Goal: Contribute content: Add original content to the website for others to see

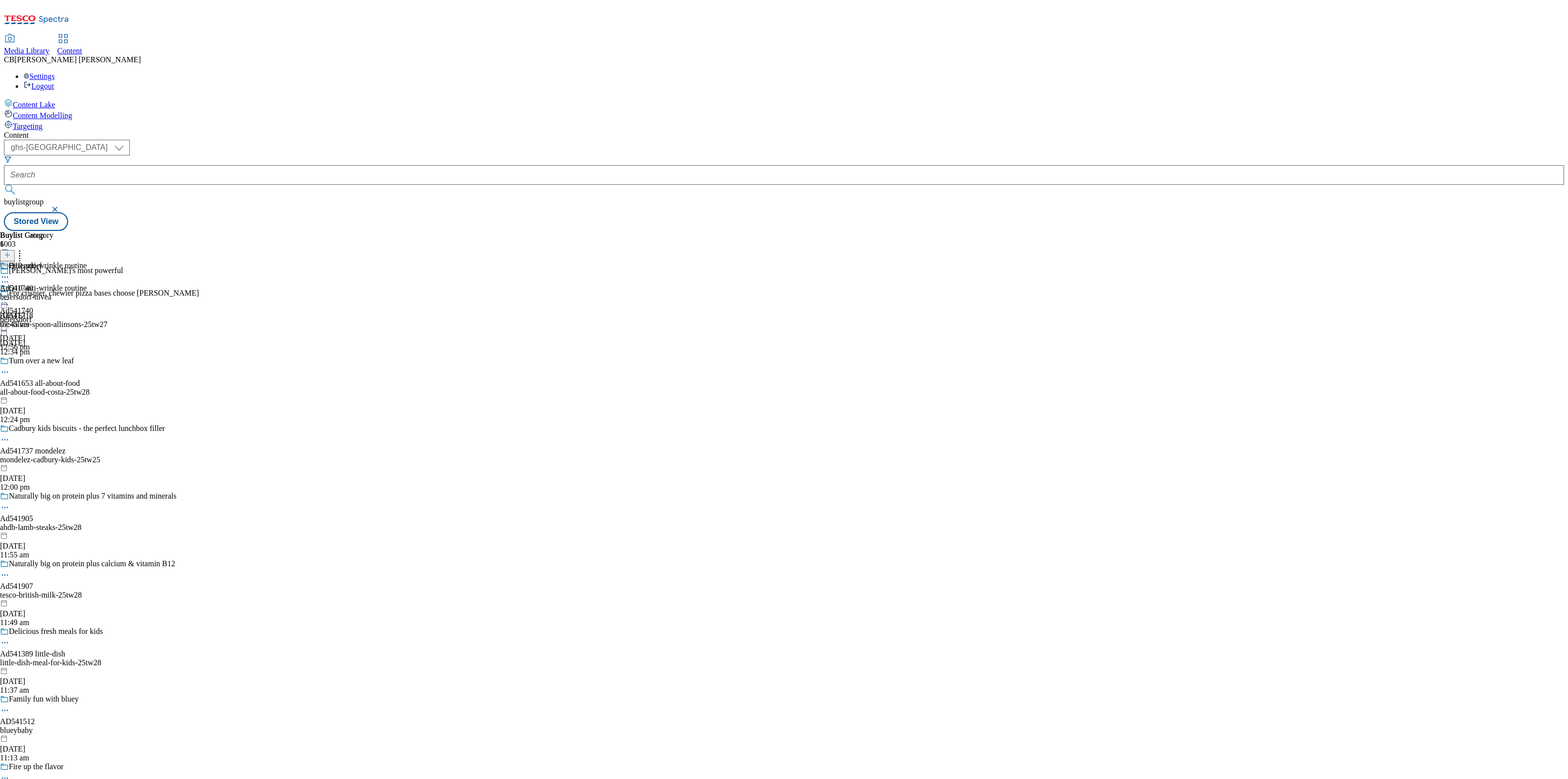
select select "ghs-uk"
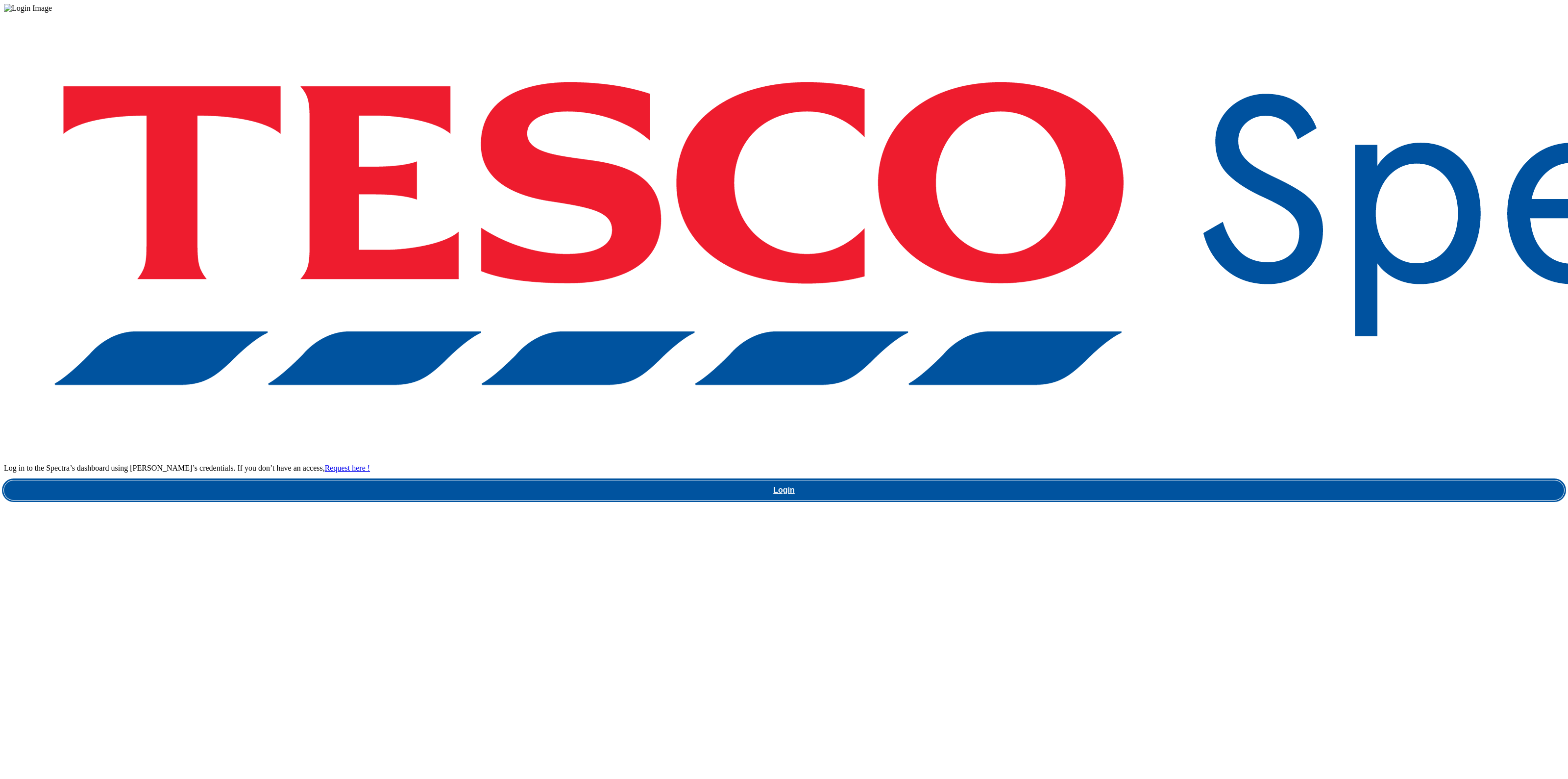
click at [1161, 481] on link "Login" at bounding box center [783, 490] width 1560 height 19
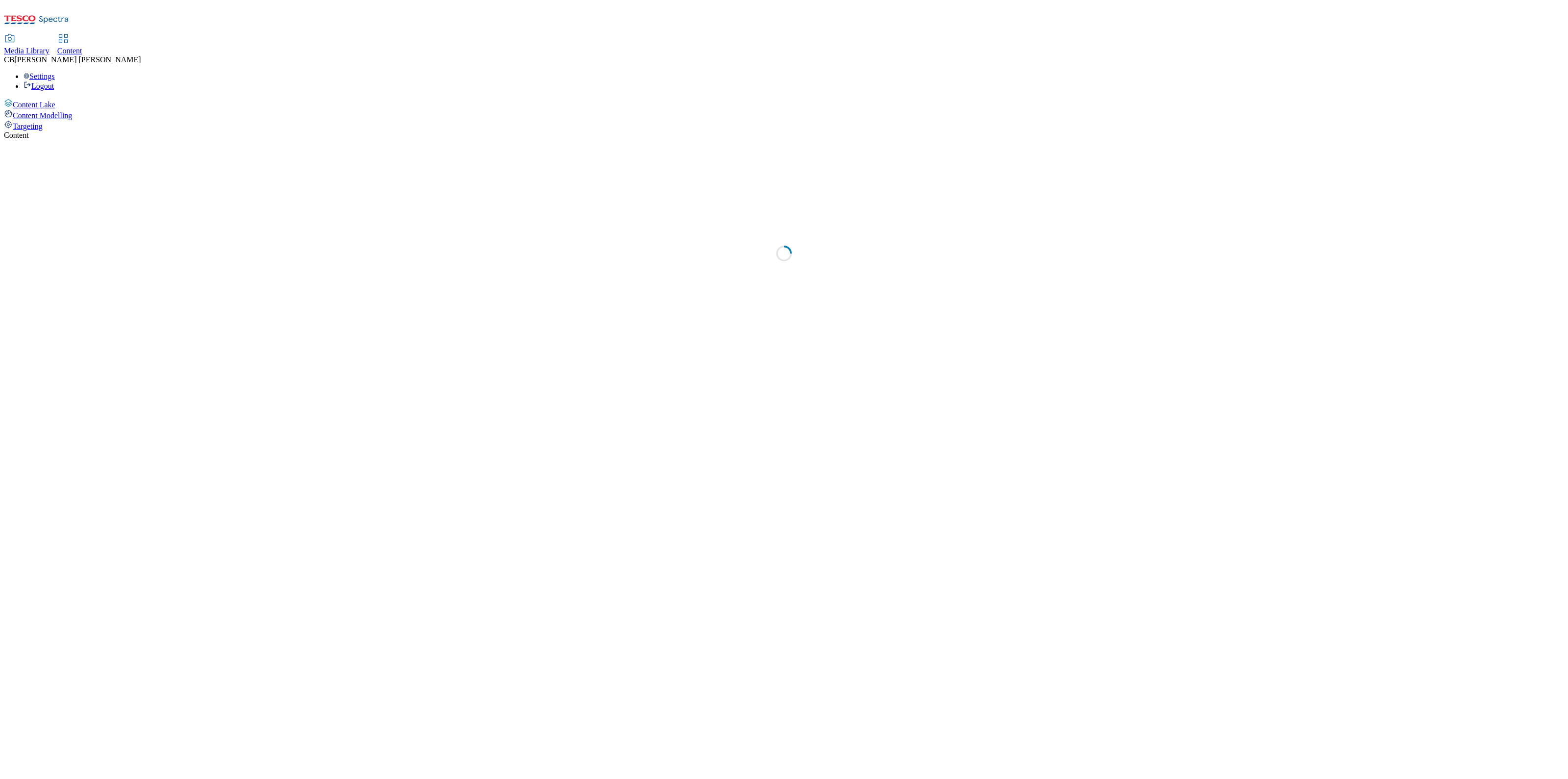
select select "ghs-uk"
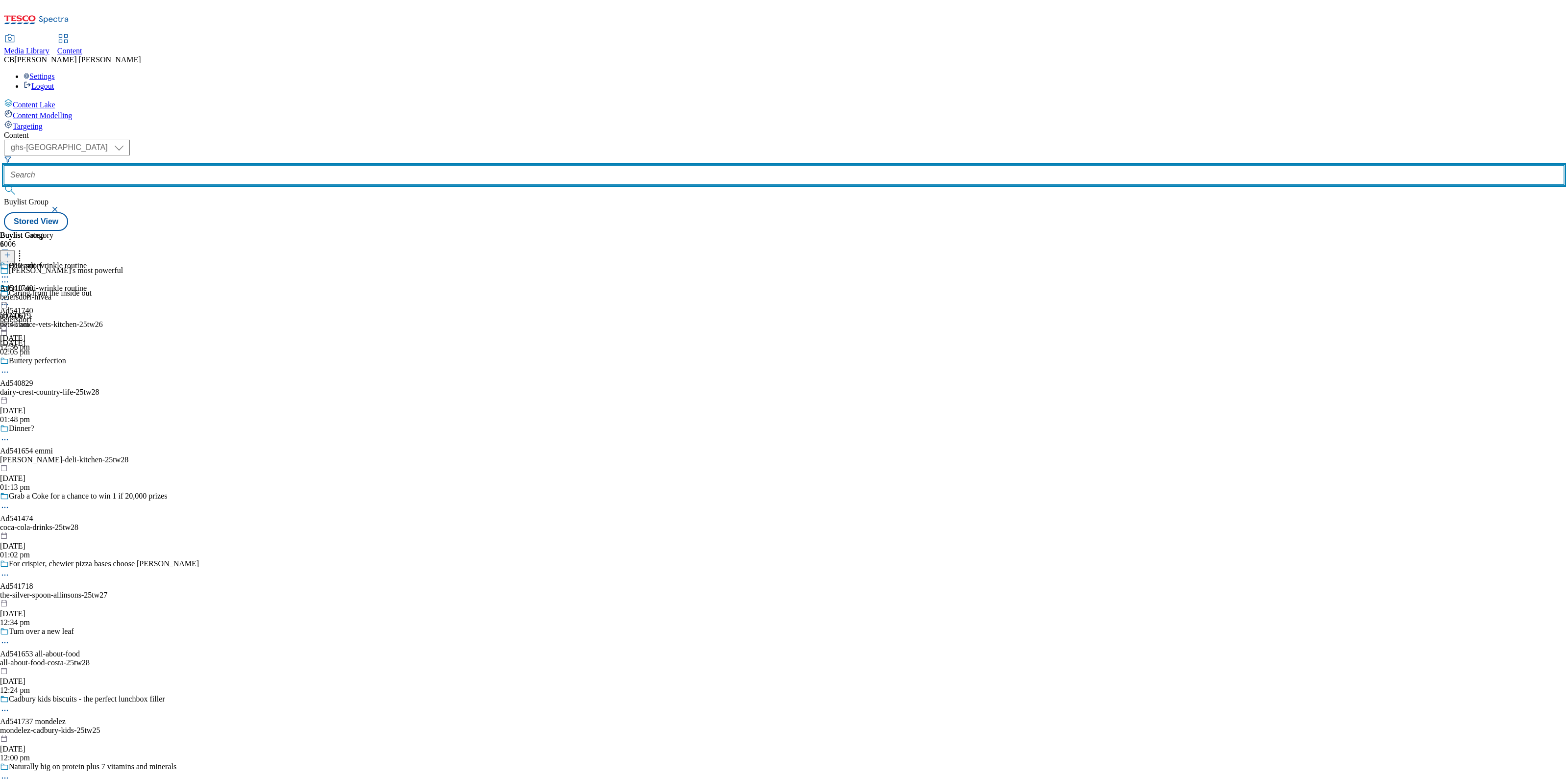
click at [242, 165] on input "text" at bounding box center [783, 175] width 1560 height 19
paste input "bayer-rennie-25tw24"
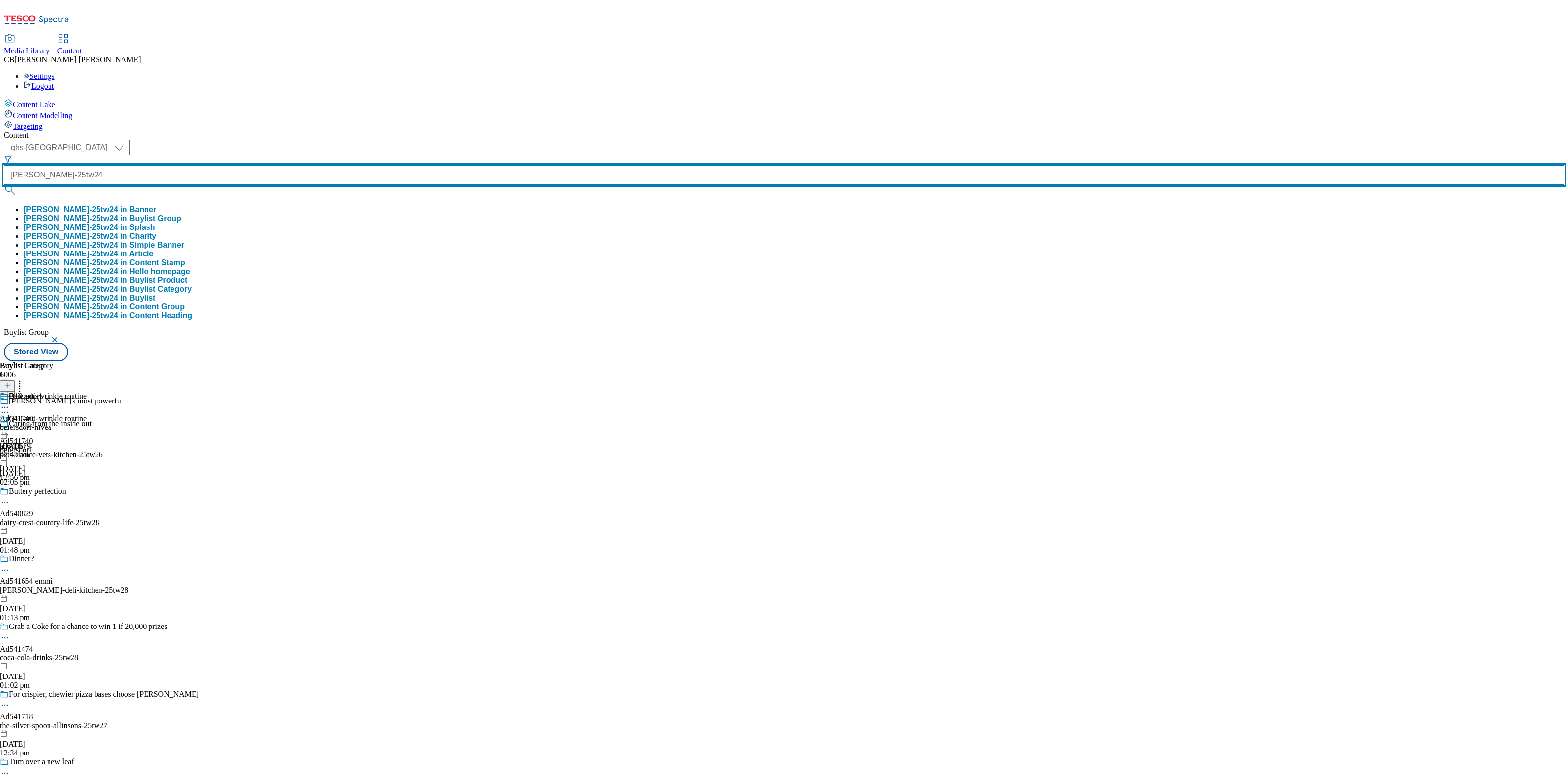
type input "bayer-rennie-25tw24"
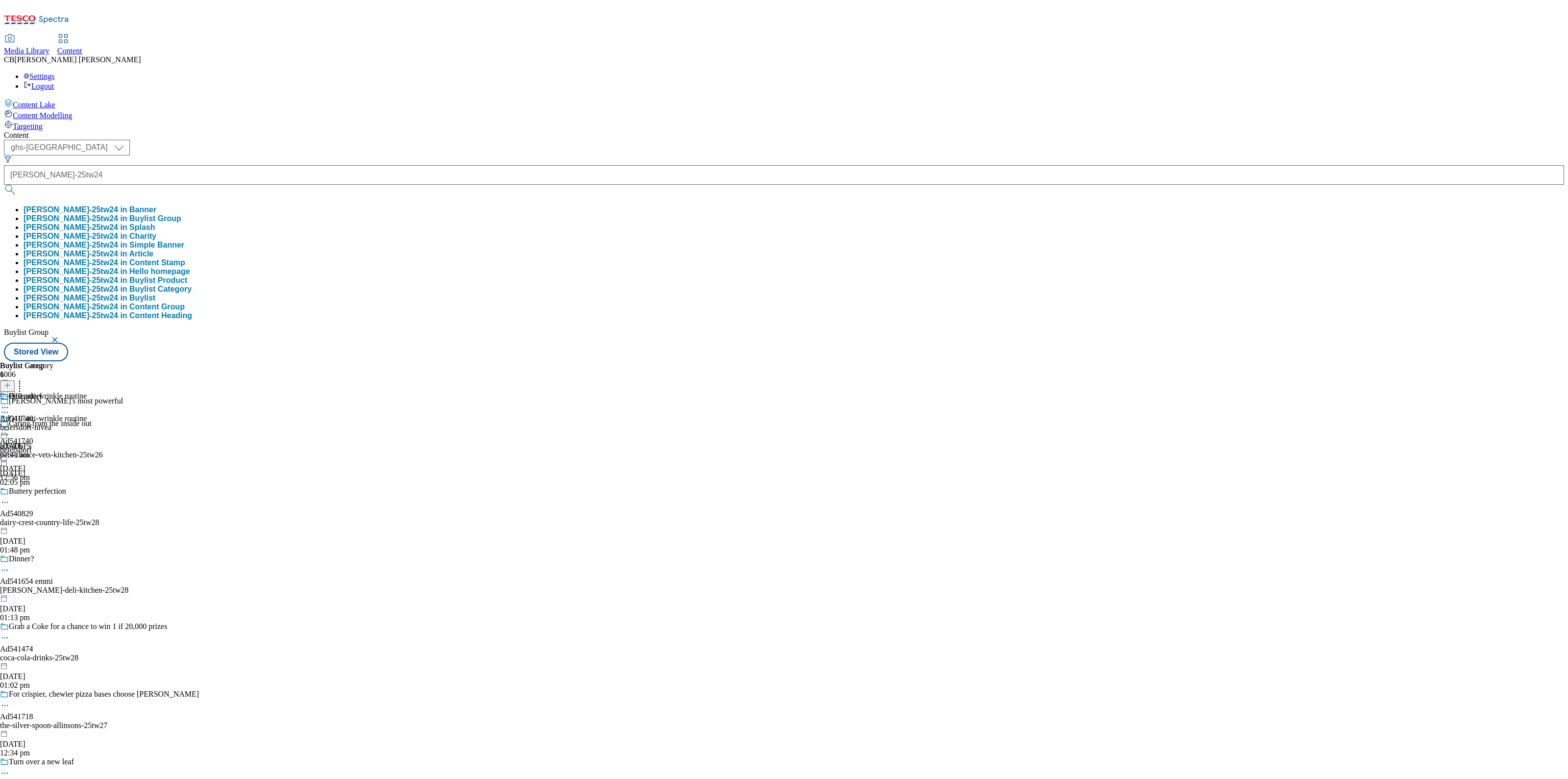
click at [181, 214] on button "bayer-rennie-25tw24 in Buylist Group" at bounding box center [102, 219] width 158 height 9
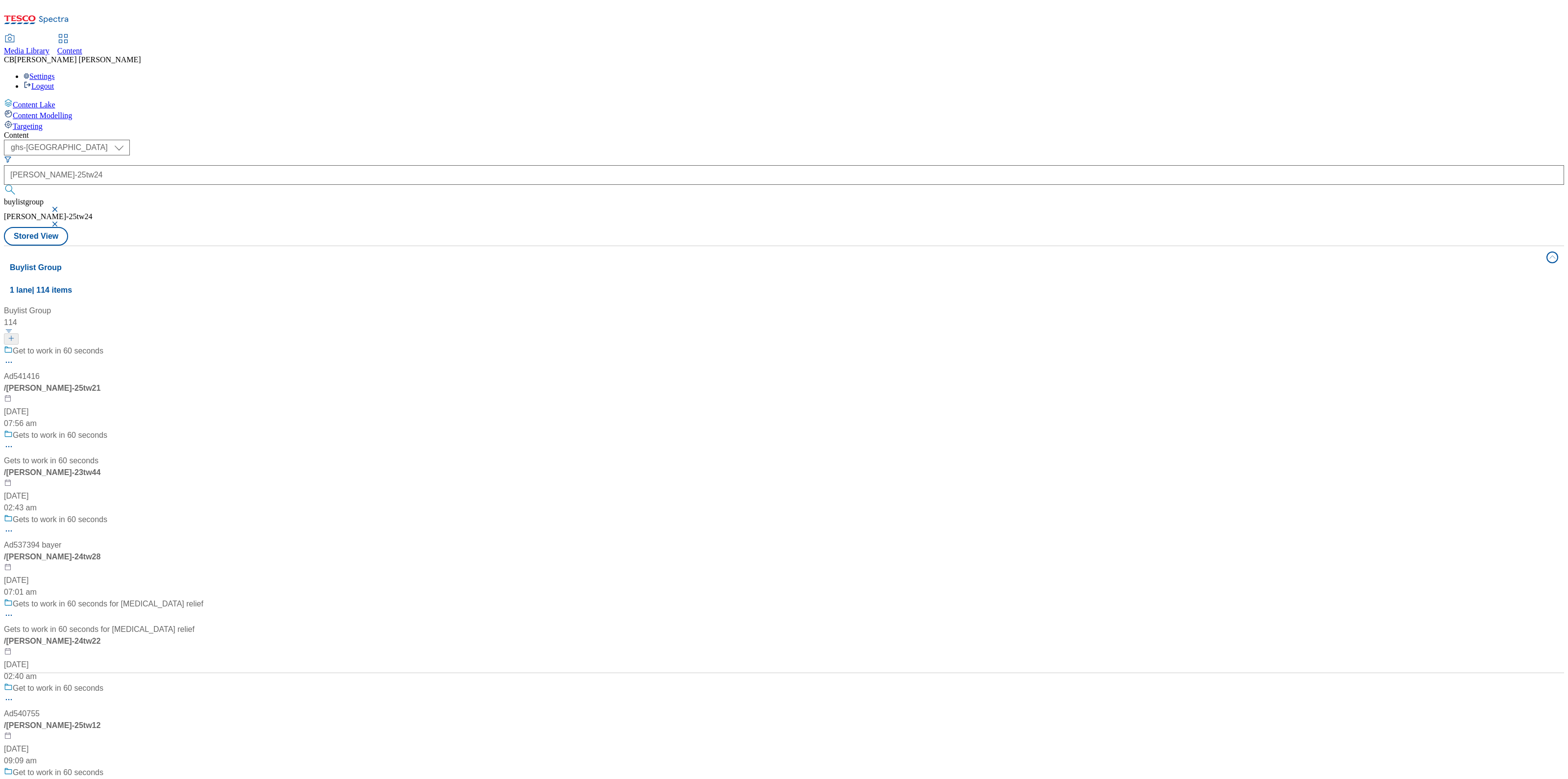
click at [203, 345] on div "Get to work in 60 seconds Ad541416 / bayer-rennie-25tw21 16 Jul 2025 07:56 am" at bounding box center [103, 387] width 200 height 84
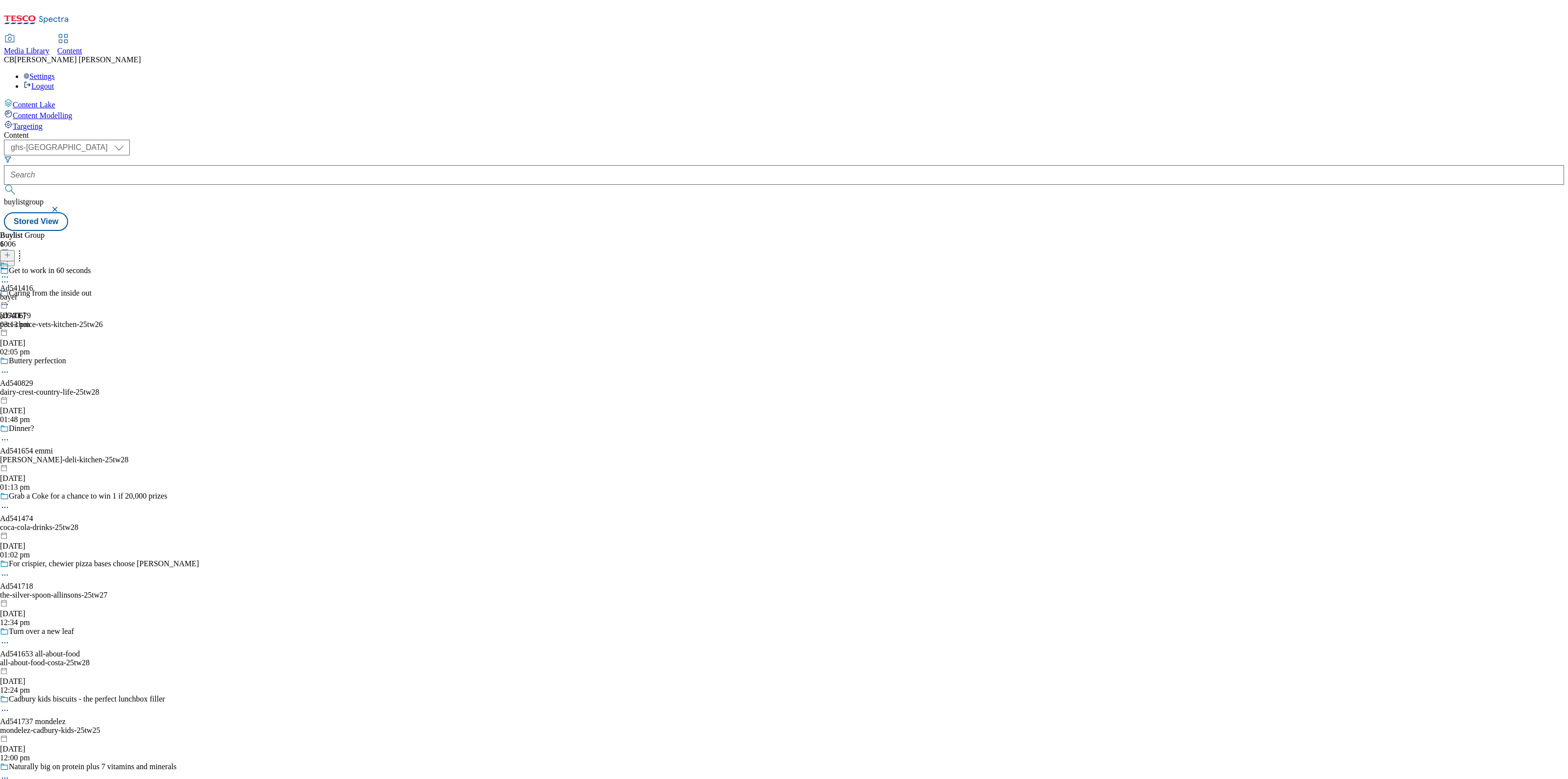
click at [10, 272] on icon at bounding box center [5, 277] width 10 height 10
click at [46, 292] on button "Edit" at bounding box center [32, 297] width 26 height 12
select select "tactical"
select select "supplier funded short term 1-3 weeks"
select select "dunnhumby"
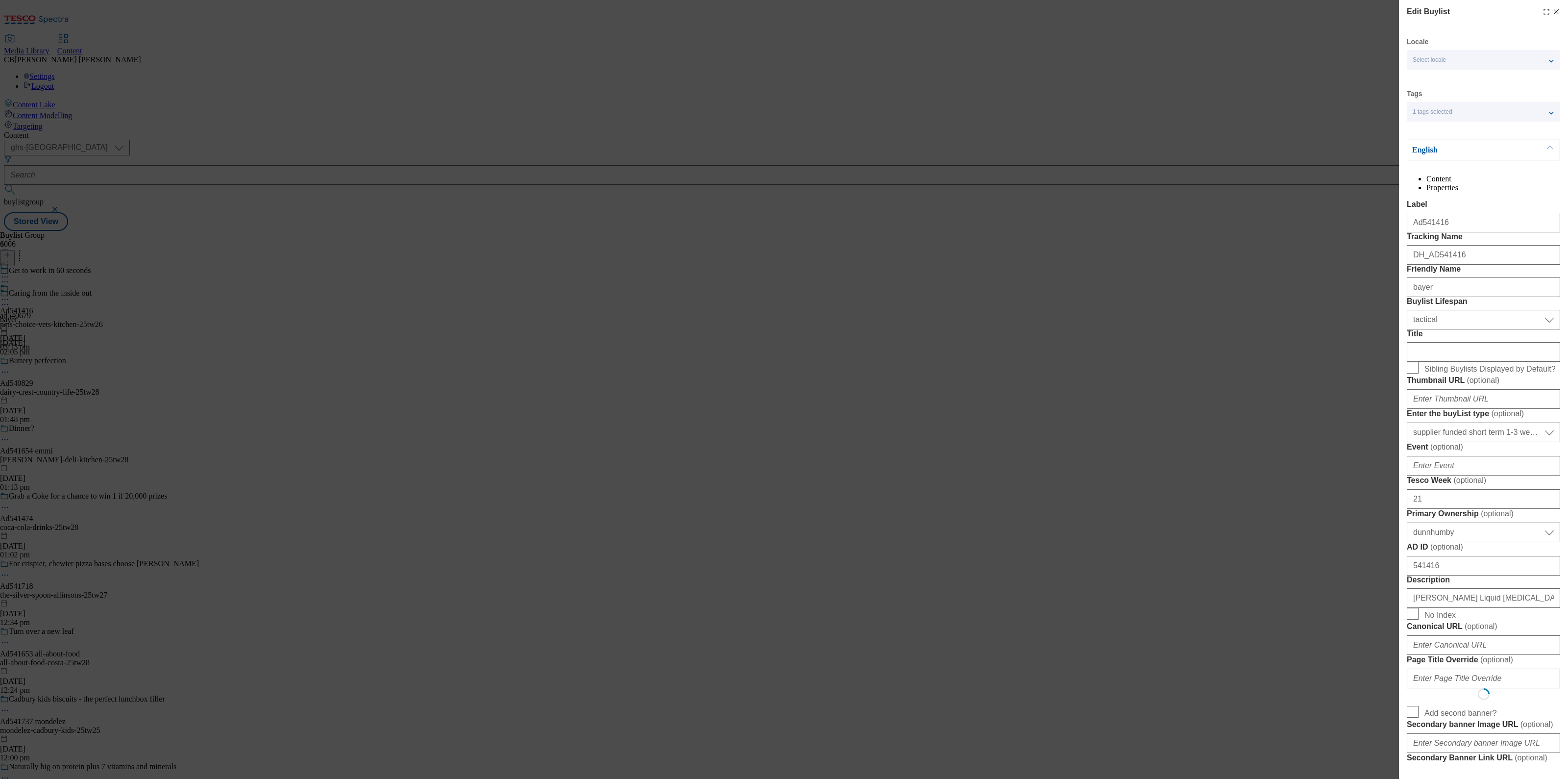
select select "Banner"
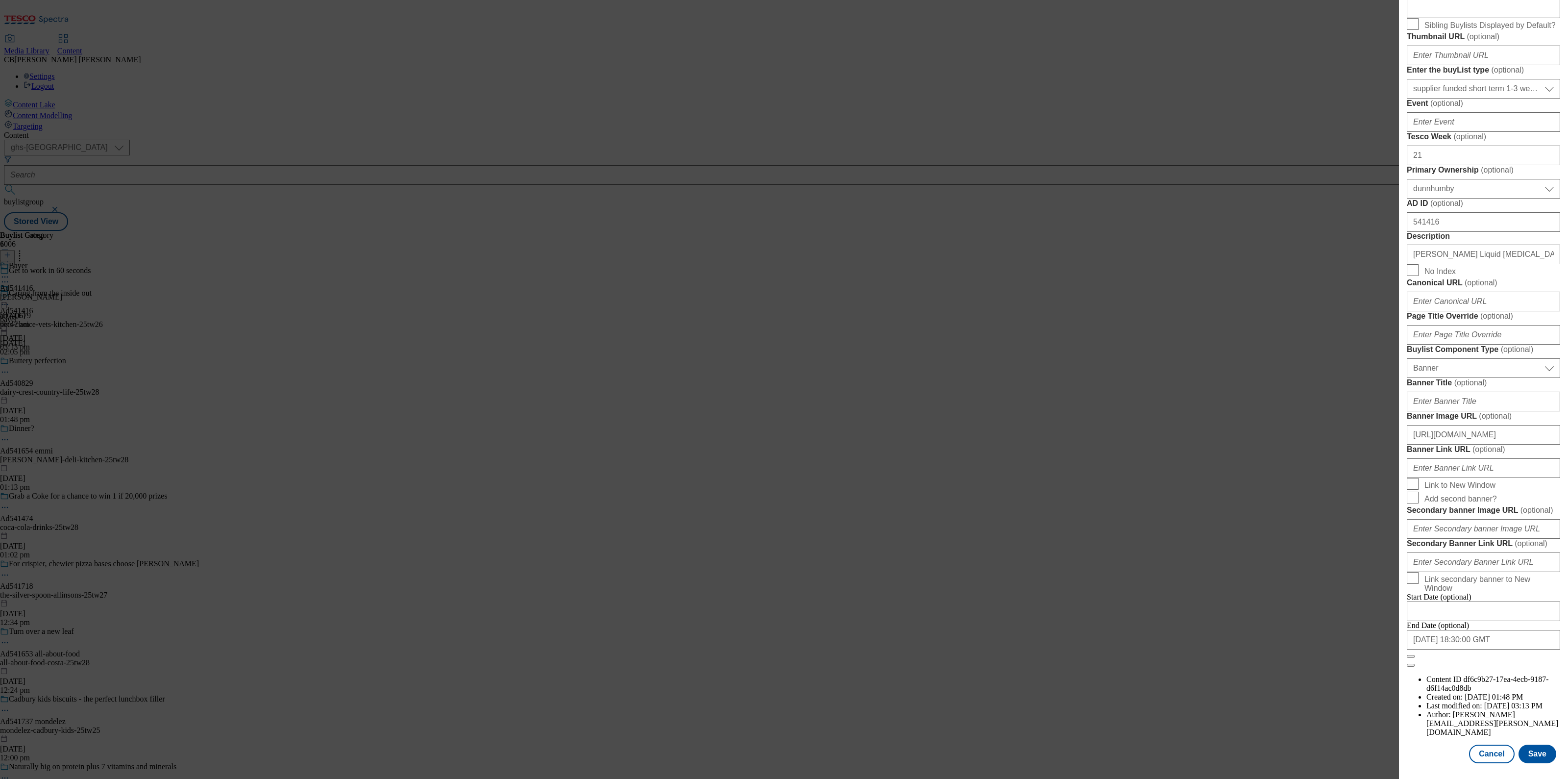
scroll to position [708, 0]
click at [1463, 425] on input "https://digitalcontent.api.tesco.com/v2/media/ghs-mktg/030b786a-915d-45e9-abb6-…" at bounding box center [1483, 435] width 153 height 19
paste input "b9d5828b-d700-42df-97dc-44dc8a924c01/1754287507603-ad541419_Rennie_LegoBrand_H_…"
type input "https://digitalcontent.api.tesco.com/v2/media/ghs-mktg/b9d5828b-d700-42df-97dc-…"
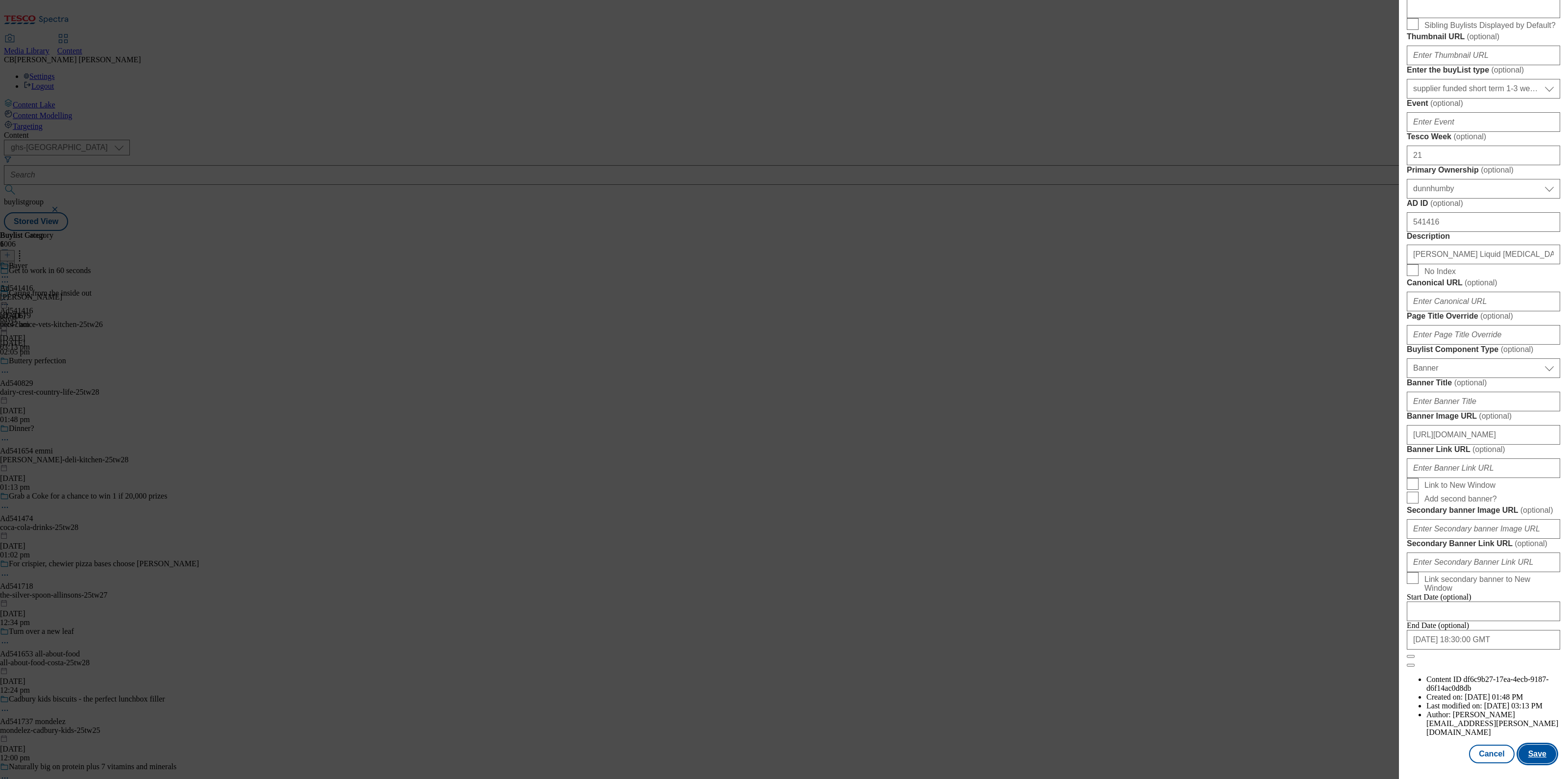
click at [1525, 745] on button "Save" at bounding box center [1538, 754] width 38 height 19
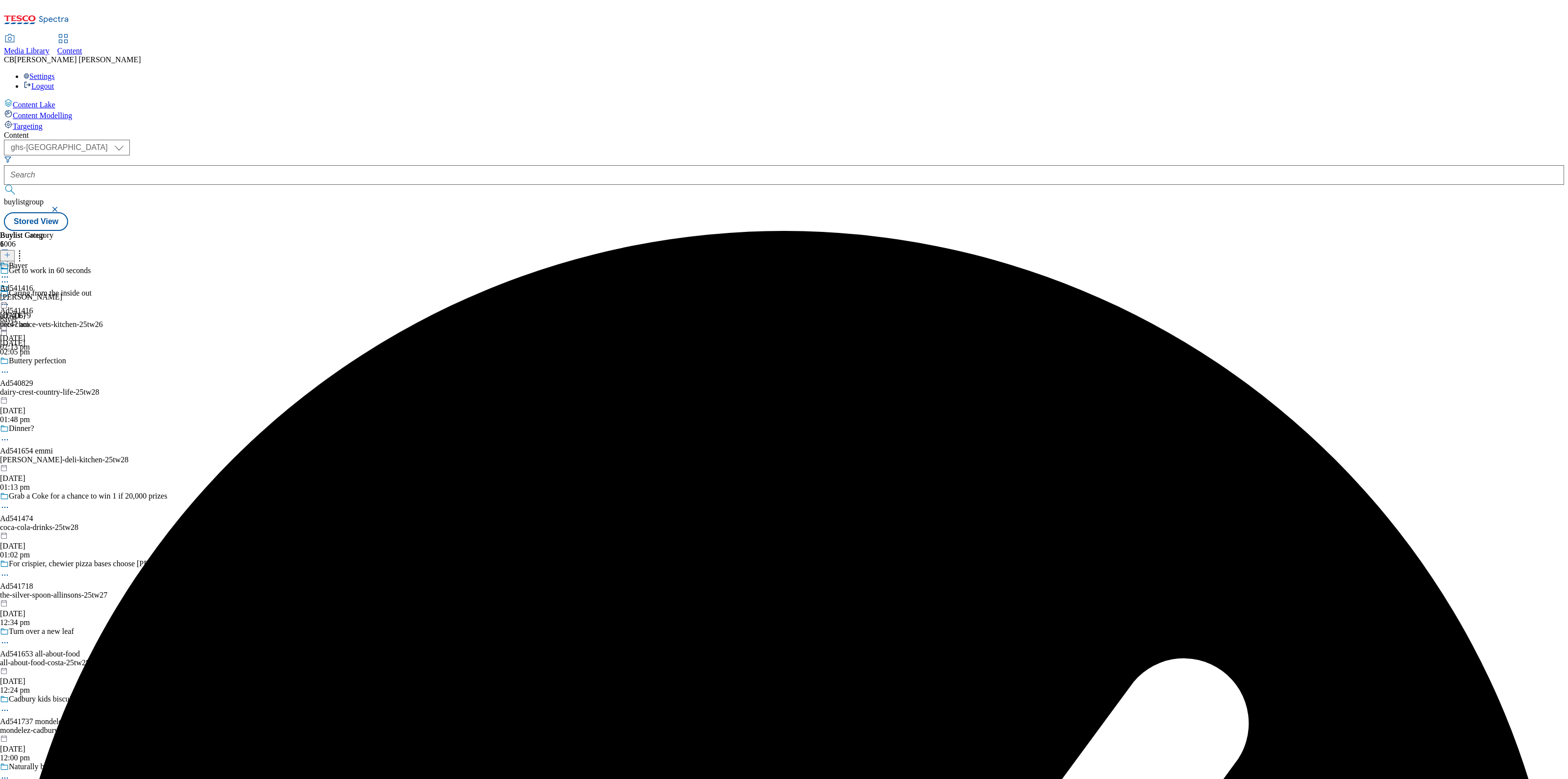
click at [10, 295] on icon at bounding box center [5, 300] width 10 height 10
click at [67, 359] on li "Preview" at bounding box center [43, 365] width 47 height 12
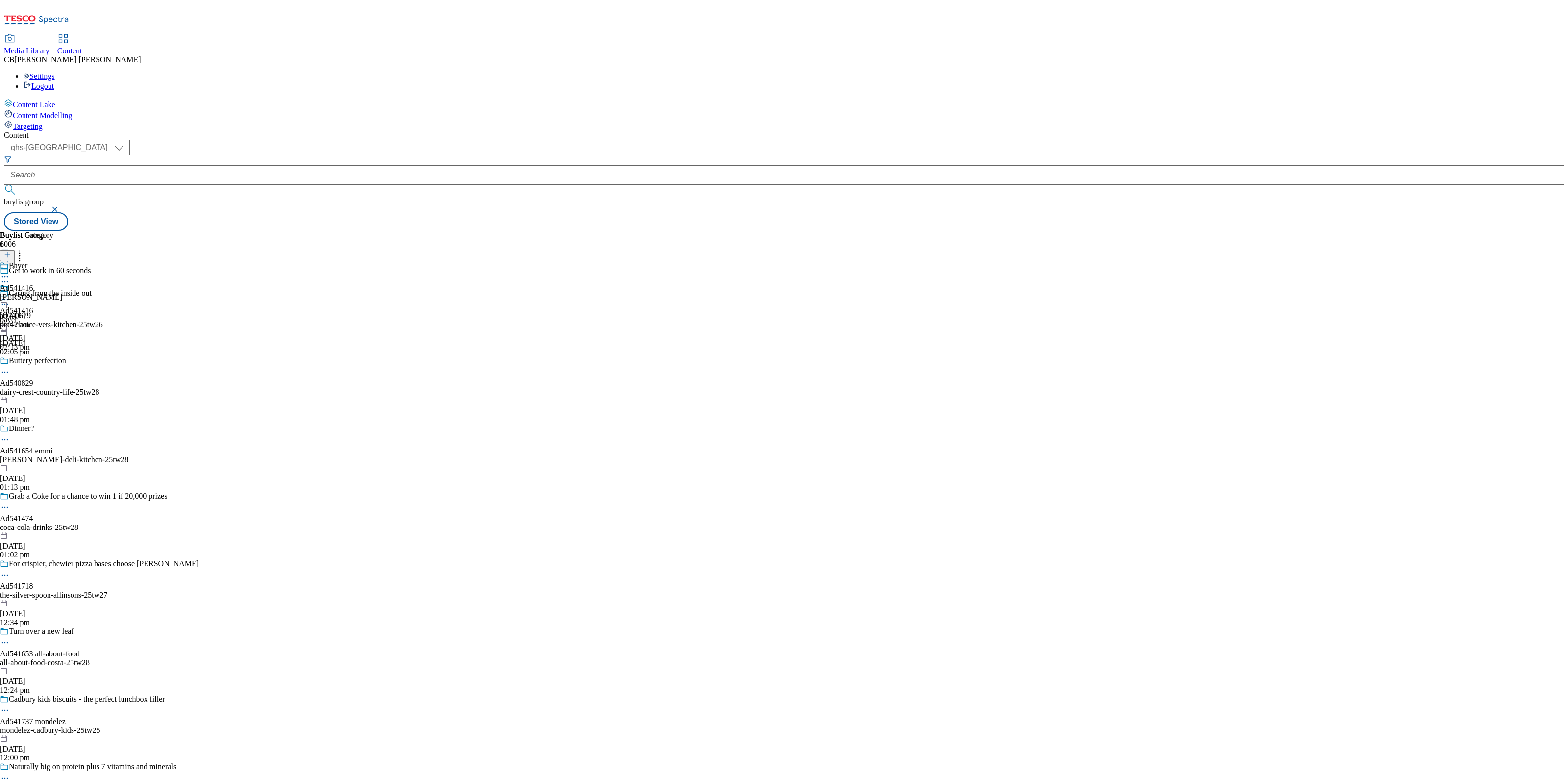
click at [10, 295] on icon at bounding box center [5, 300] width 10 height 10
click at [54, 362] on span "Preview" at bounding box center [42, 365] width 23 height 7
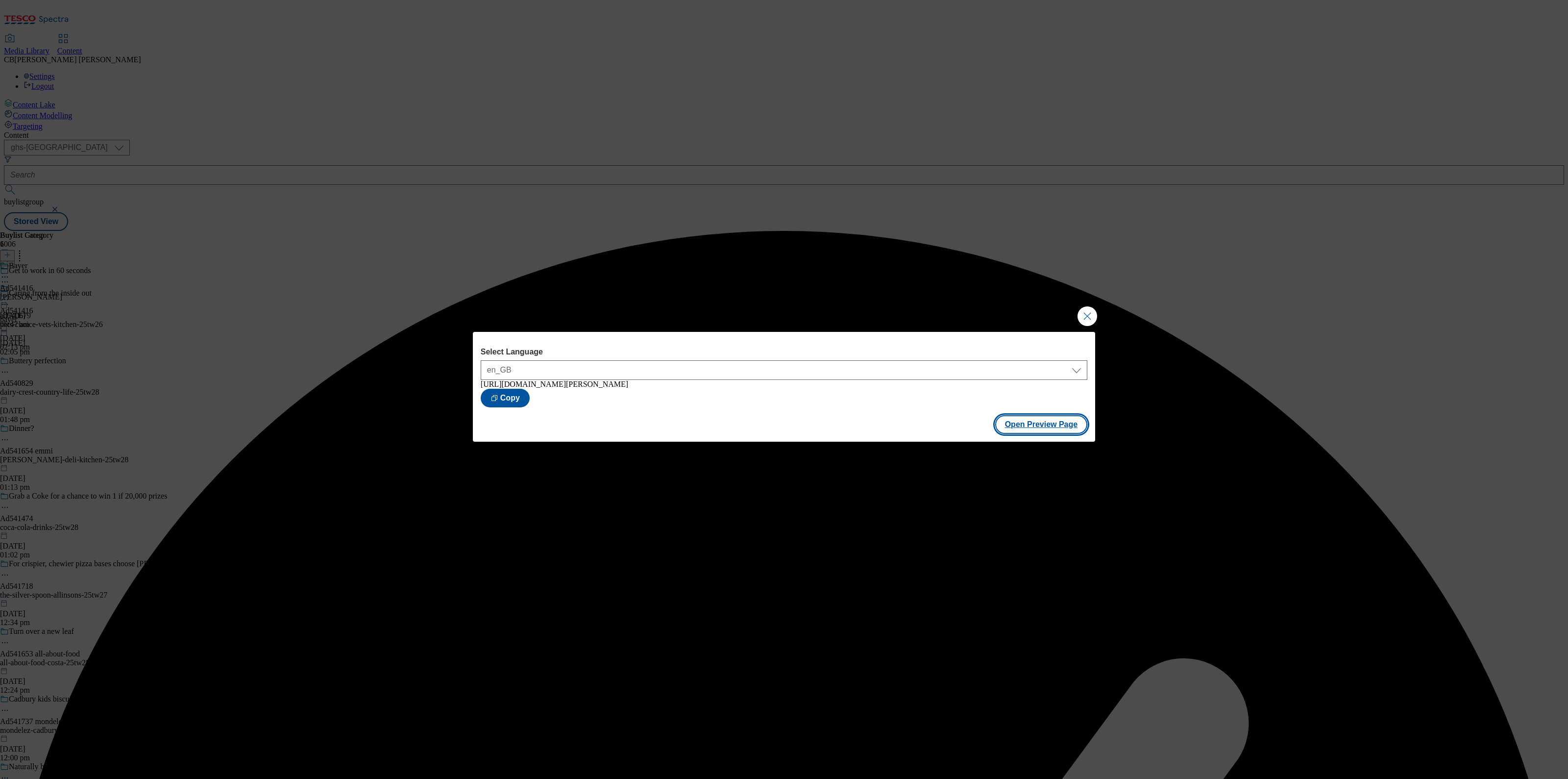
click at [1077, 428] on button "Open Preview Page" at bounding box center [1041, 425] width 93 height 19
click at [1080, 315] on button "Close Modal" at bounding box center [1087, 316] width 19 height 19
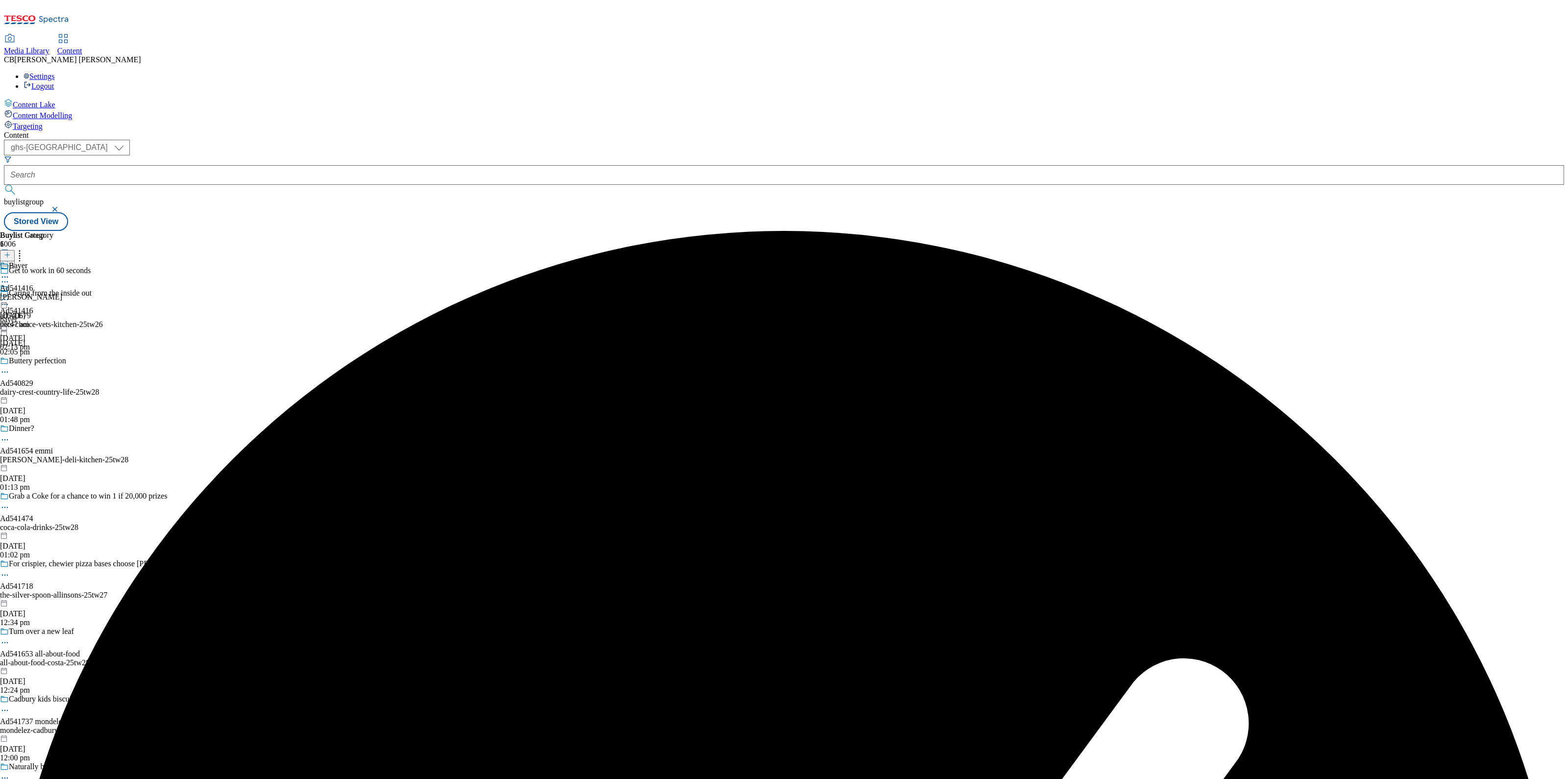
click at [10, 295] on icon at bounding box center [5, 300] width 10 height 10
click at [52, 396] on span "Publish" at bounding box center [41, 400] width 21 height 7
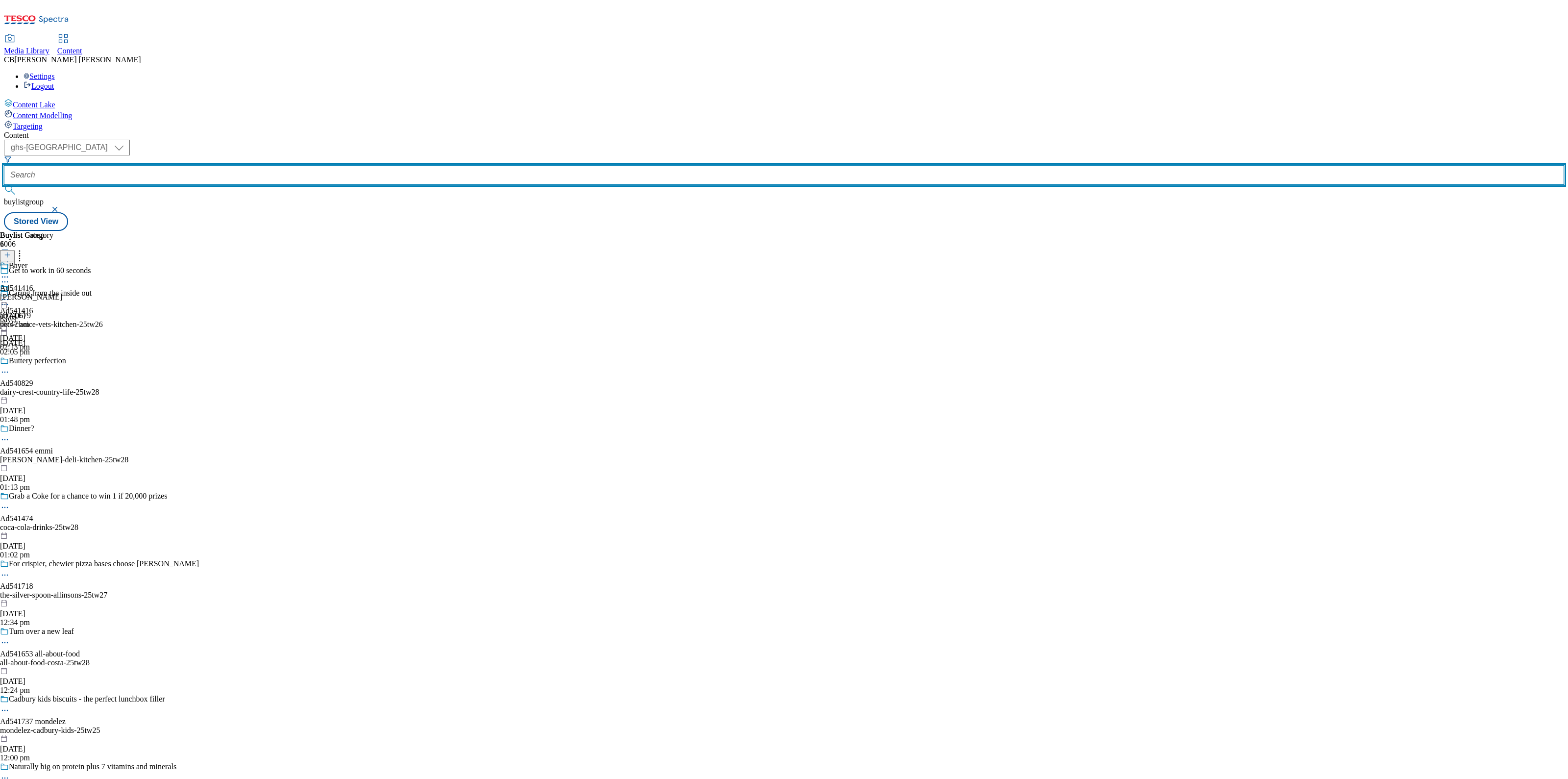
click at [240, 165] on input "text" at bounding box center [783, 175] width 1560 height 19
paste input "reckitt-harpic-25tw26"
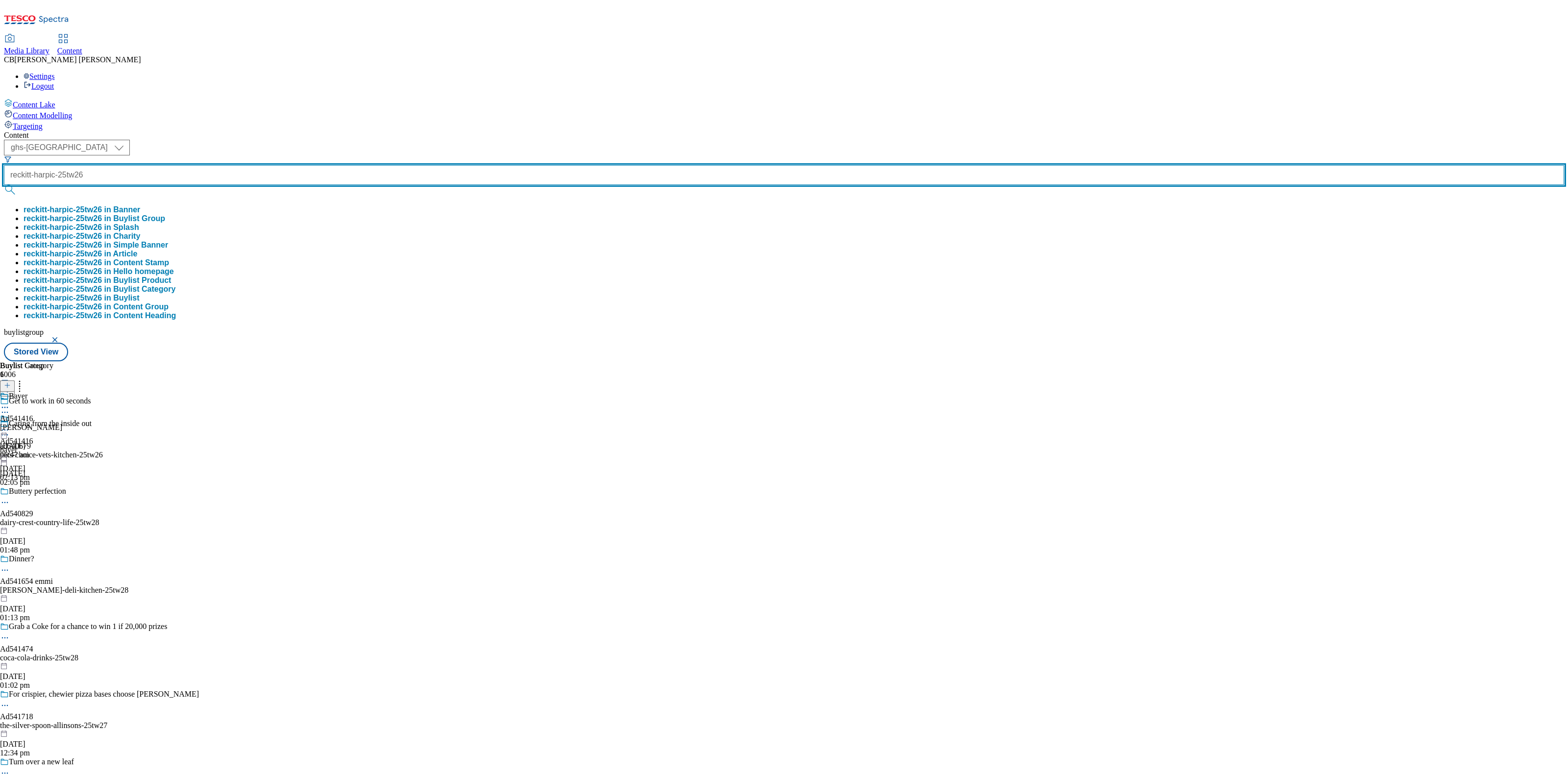
type input "reckitt-harpic-25tw26"
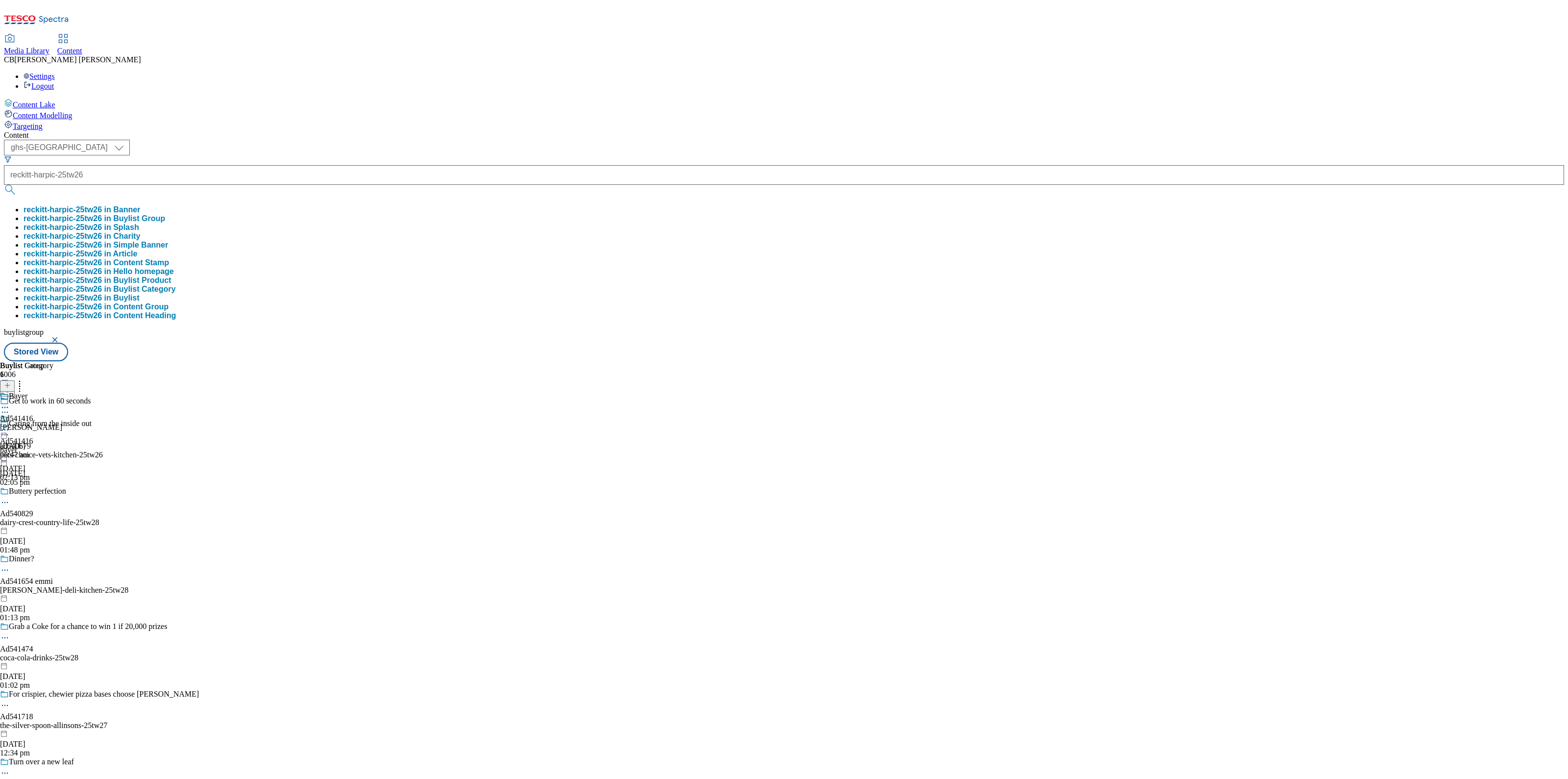
click at [165, 214] on button "reckitt-harpic-25tw26 in Buylist Group" at bounding box center [94, 219] width 142 height 9
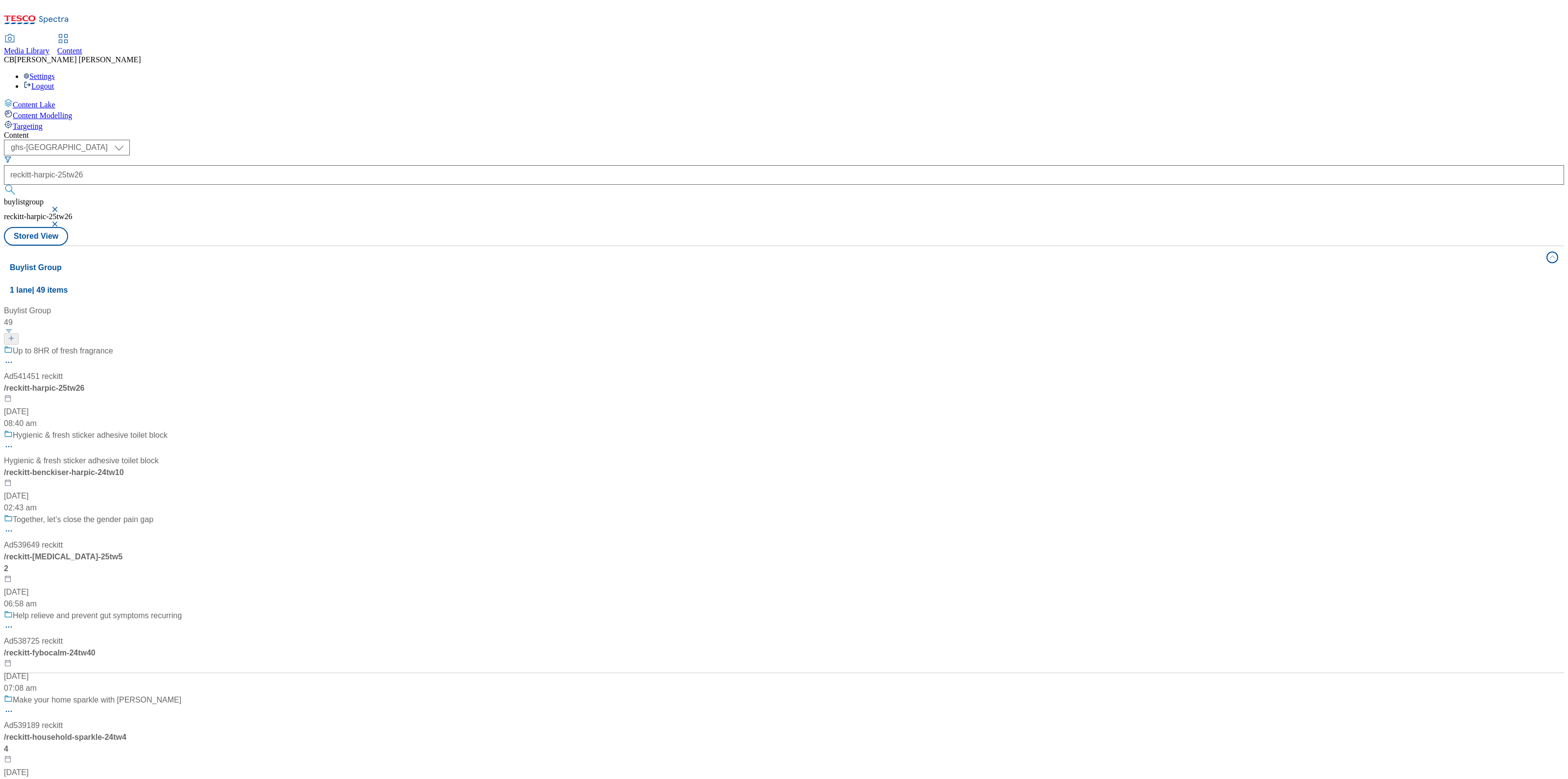
click at [202, 345] on div "Up to 8HR of fresh fragrance Ad541451 reckitt / reckitt-harpic-25tw26 14 Aug 20…" at bounding box center [102, 387] width 198 height 84
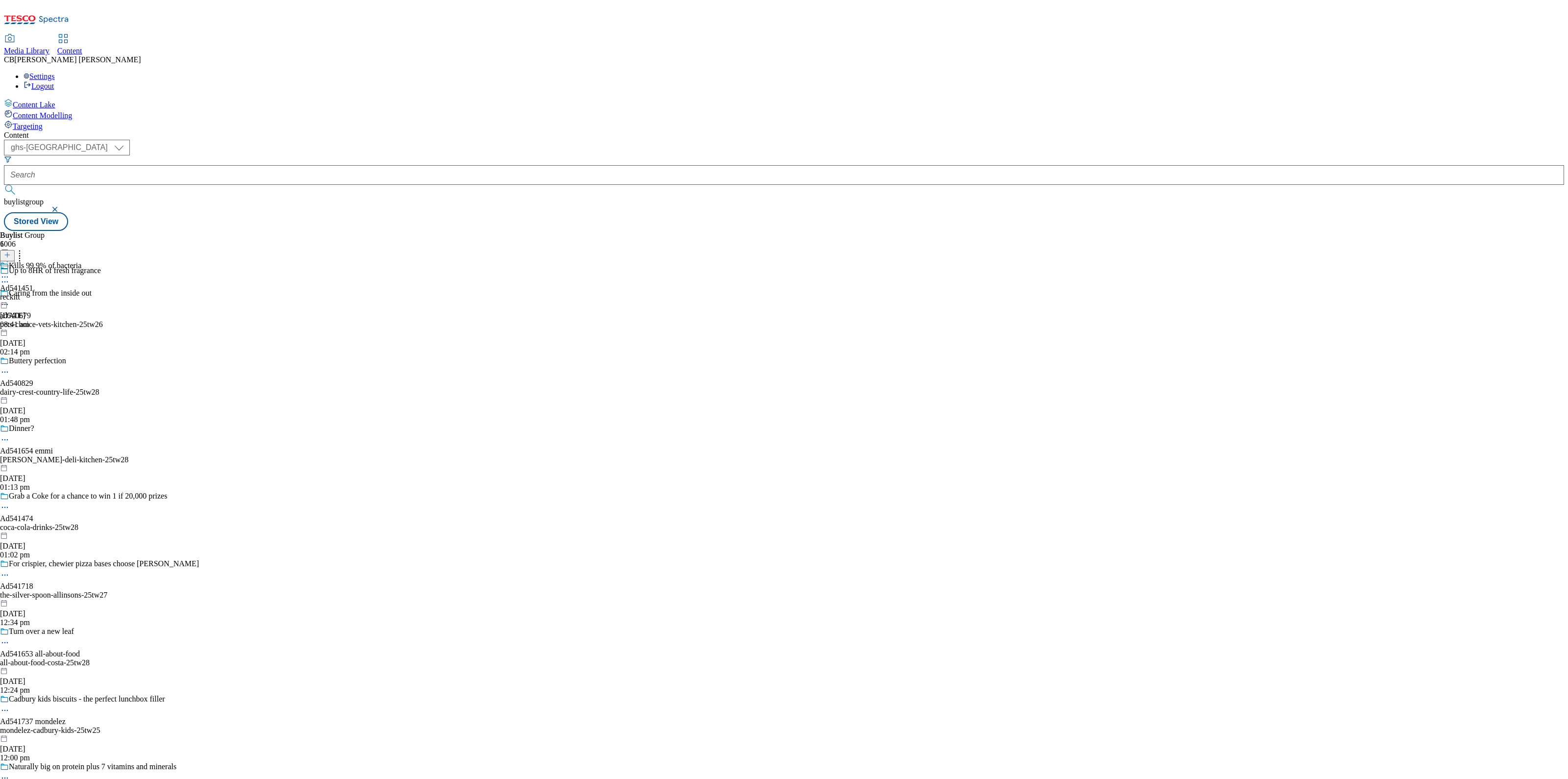
click at [10, 272] on icon at bounding box center [5, 277] width 10 height 10
click at [46, 292] on button "Edit" at bounding box center [32, 297] width 26 height 12
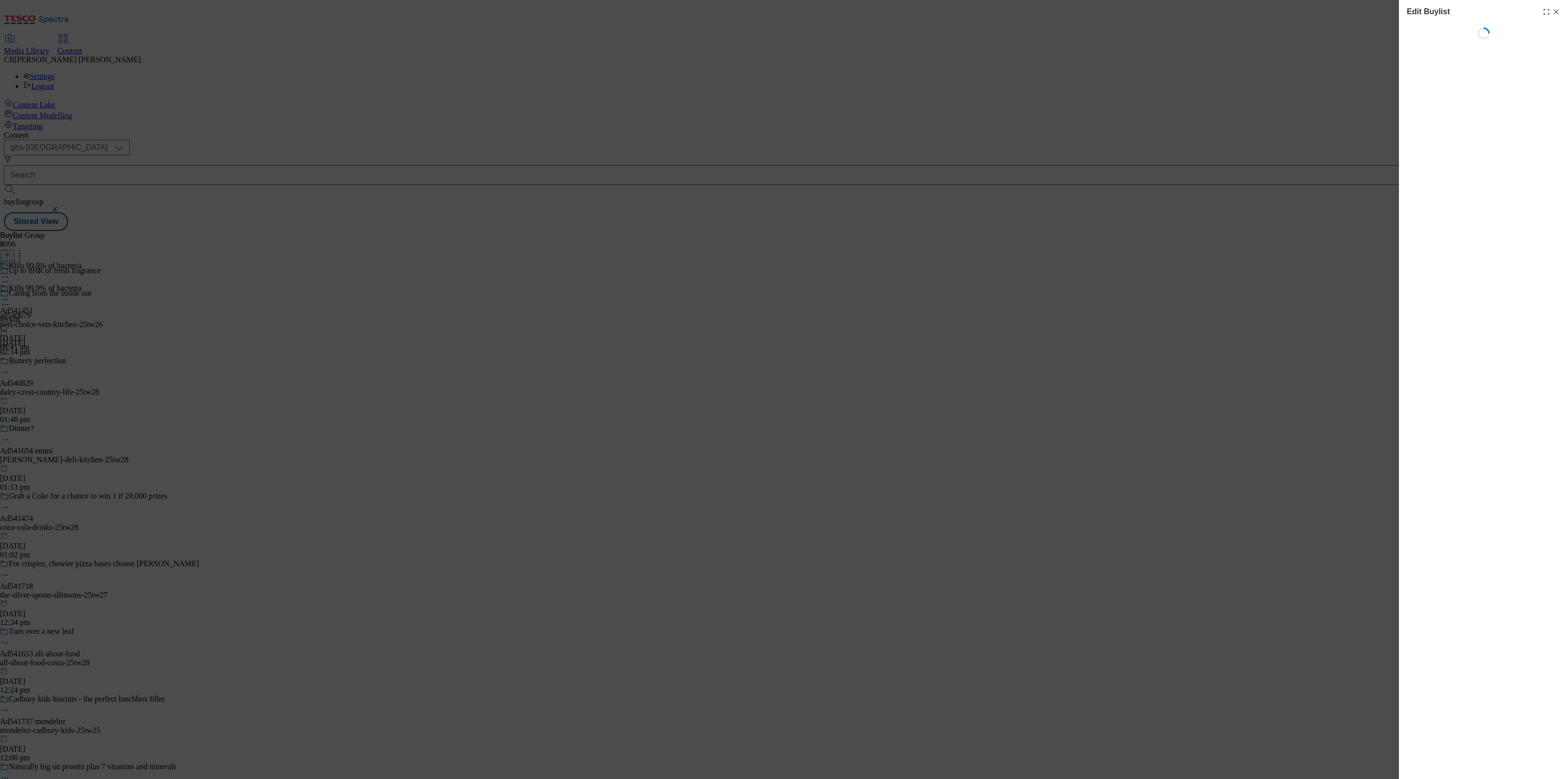
select select "tactical"
select select "supplier funded short term 1-3 weeks"
select select "dunnhumby"
select select "Banner"
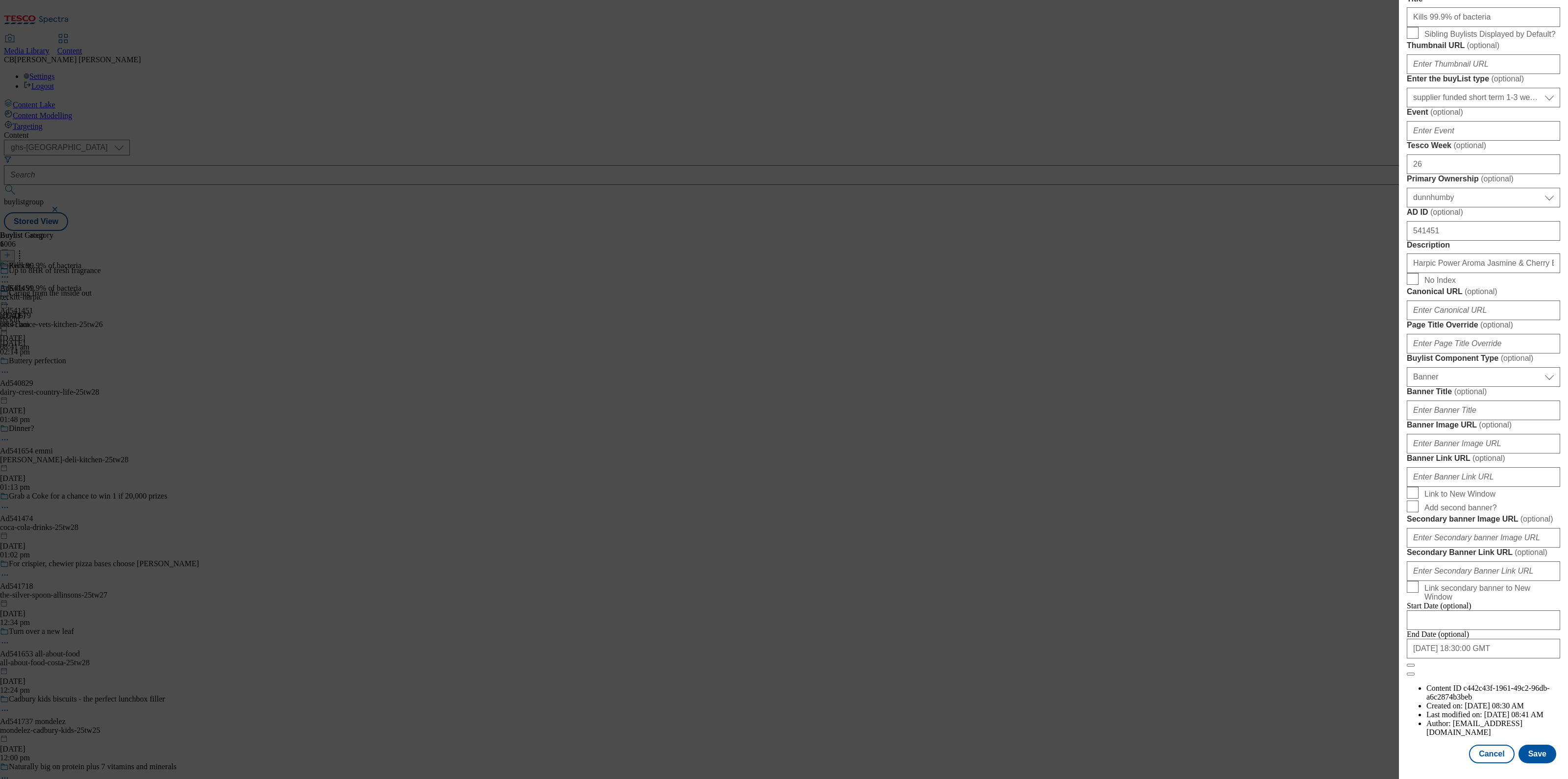
scroll to position [708, 0]
click at [1477, 467] on input "Banner Link URL ( optional )" at bounding box center [1483, 477] width 153 height 19
paste input "https://digitalcontent.api.tesco.com/v2/media/ghs-mktg/e4630ab7-49cb-4523-b6b0-…"
type input "https://digitalcontent.api.tesco.com/v2/media/ghs-mktg/e4630ab7-49cb-4523-b6b0-…"
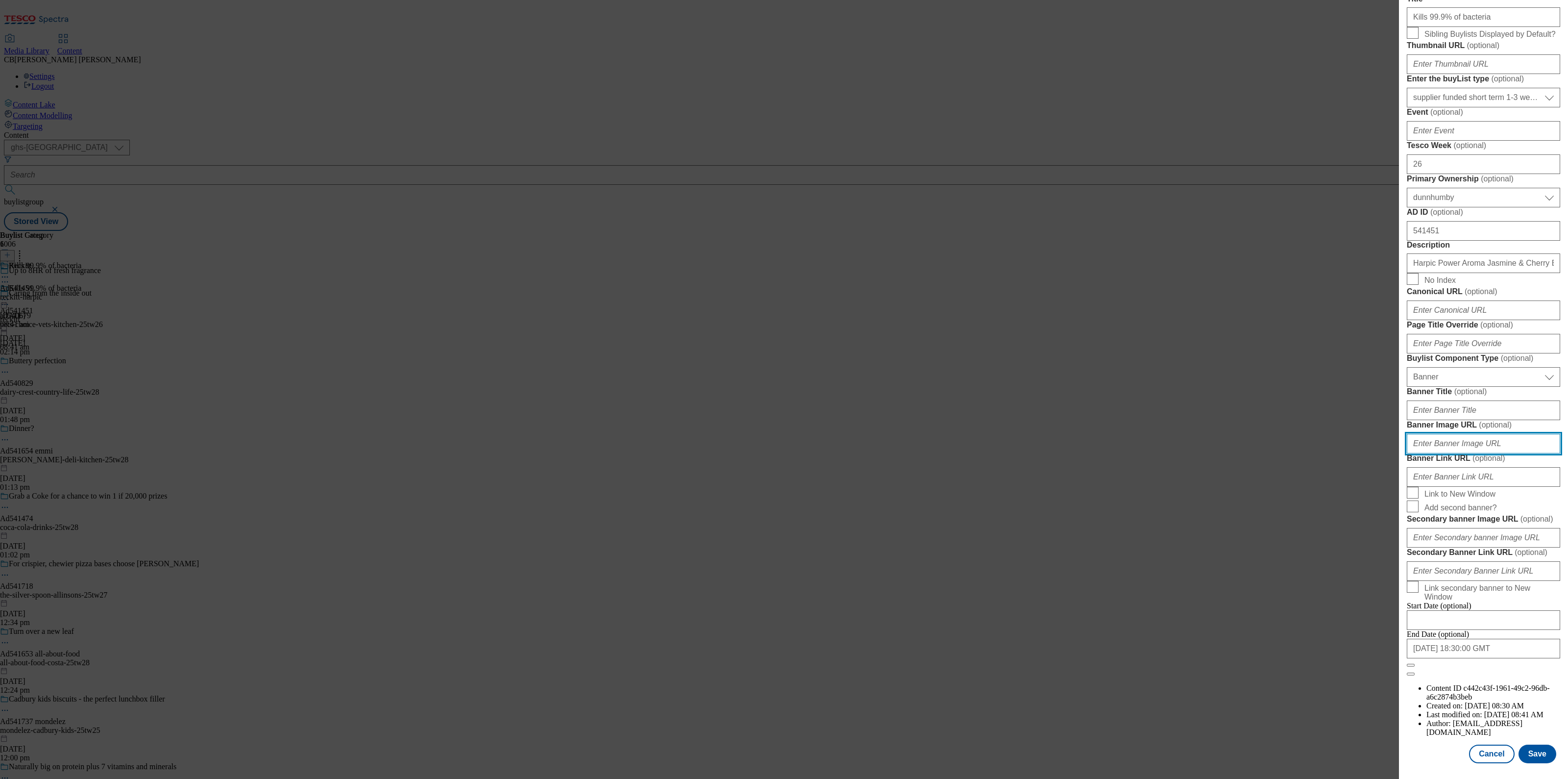
click at [1510, 434] on input "Banner Image URL ( optional )" at bounding box center [1483, 443] width 153 height 19
paste input "https://digitalcontent.api.tesco.com/v2/media/ghs-mktg/e4630ab7-49cb-4523-b6b0-…"
type input "https://digitalcontent.api.tesco.com/v2/media/ghs-mktg/e4630ab7-49cb-4523-b6b0-…"
click at [1534, 420] on label "Banner Image URL ( optional )" at bounding box center [1483, 425] width 153 height 10
click at [1534, 434] on input "https://digitalcontent.api.tesco.com/v2/media/ghs-mktg/e4630ab7-49cb-4523-b6b0-…" at bounding box center [1483, 443] width 153 height 19
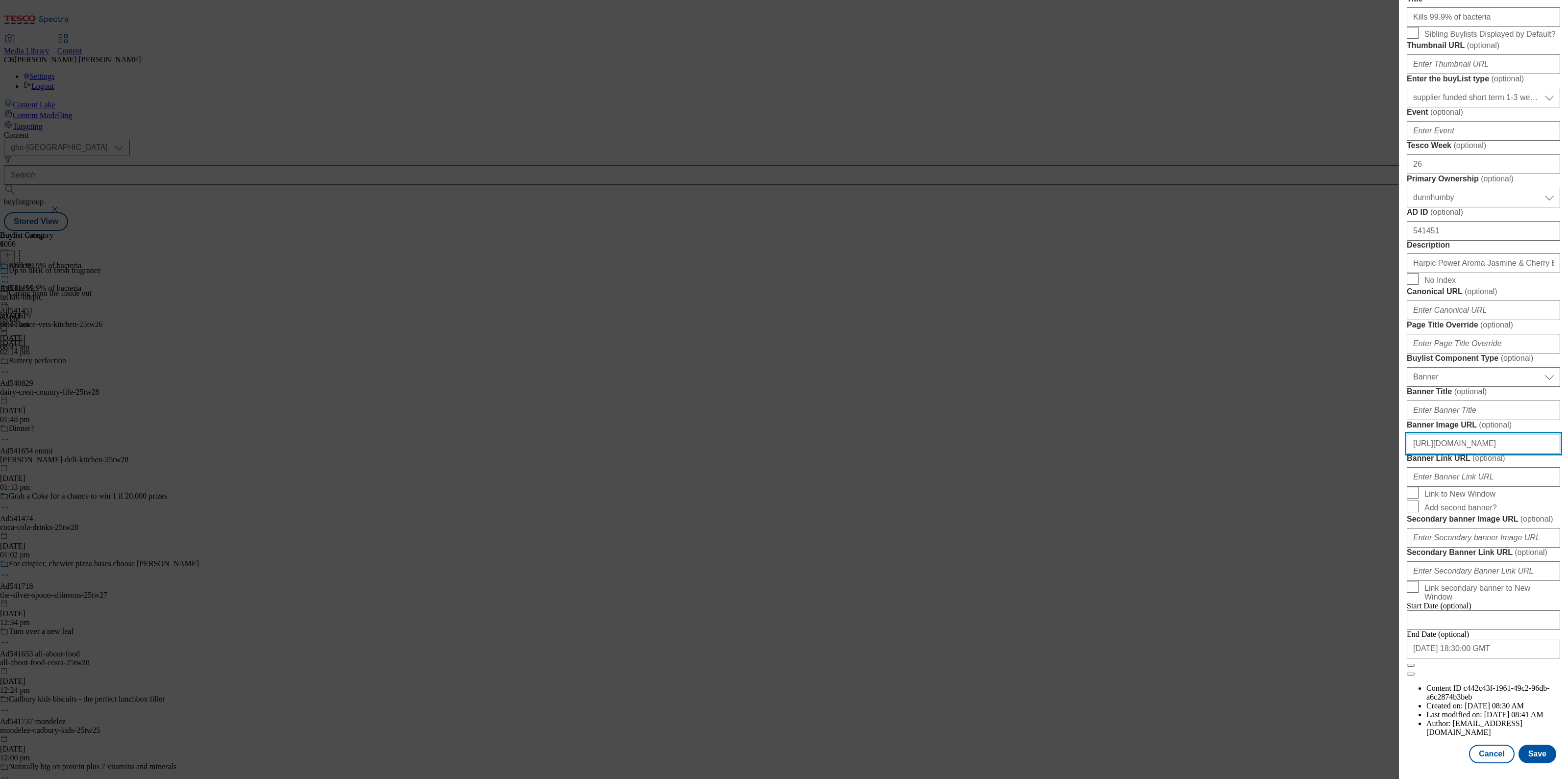
scroll to position [0, 310]
click at [1529, 750] on button "Save" at bounding box center [1538, 754] width 38 height 19
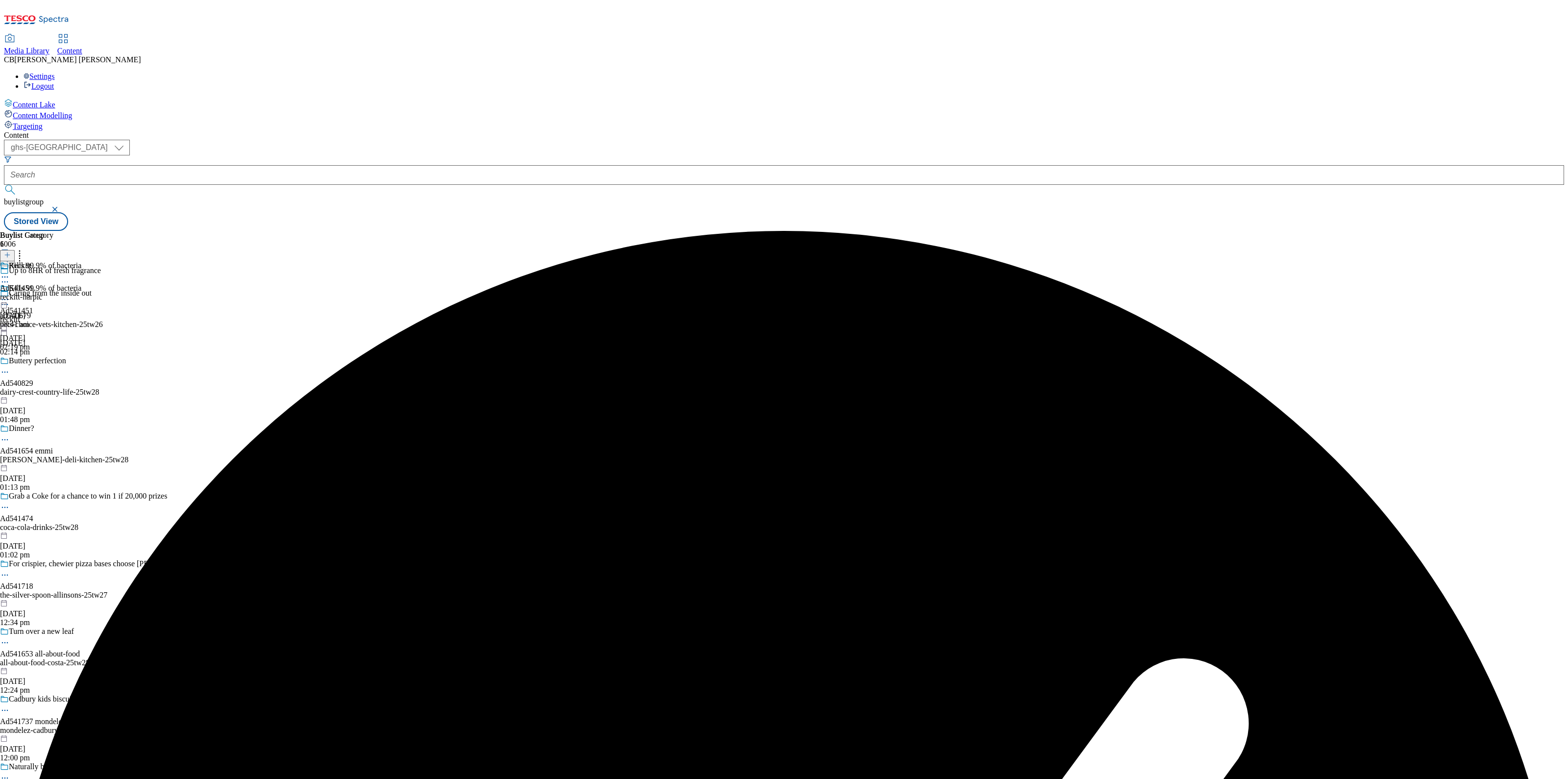
click at [10, 295] on icon at bounding box center [5, 300] width 10 height 10
click at [57, 359] on button "Preview" at bounding box center [38, 365] width 38 height 12
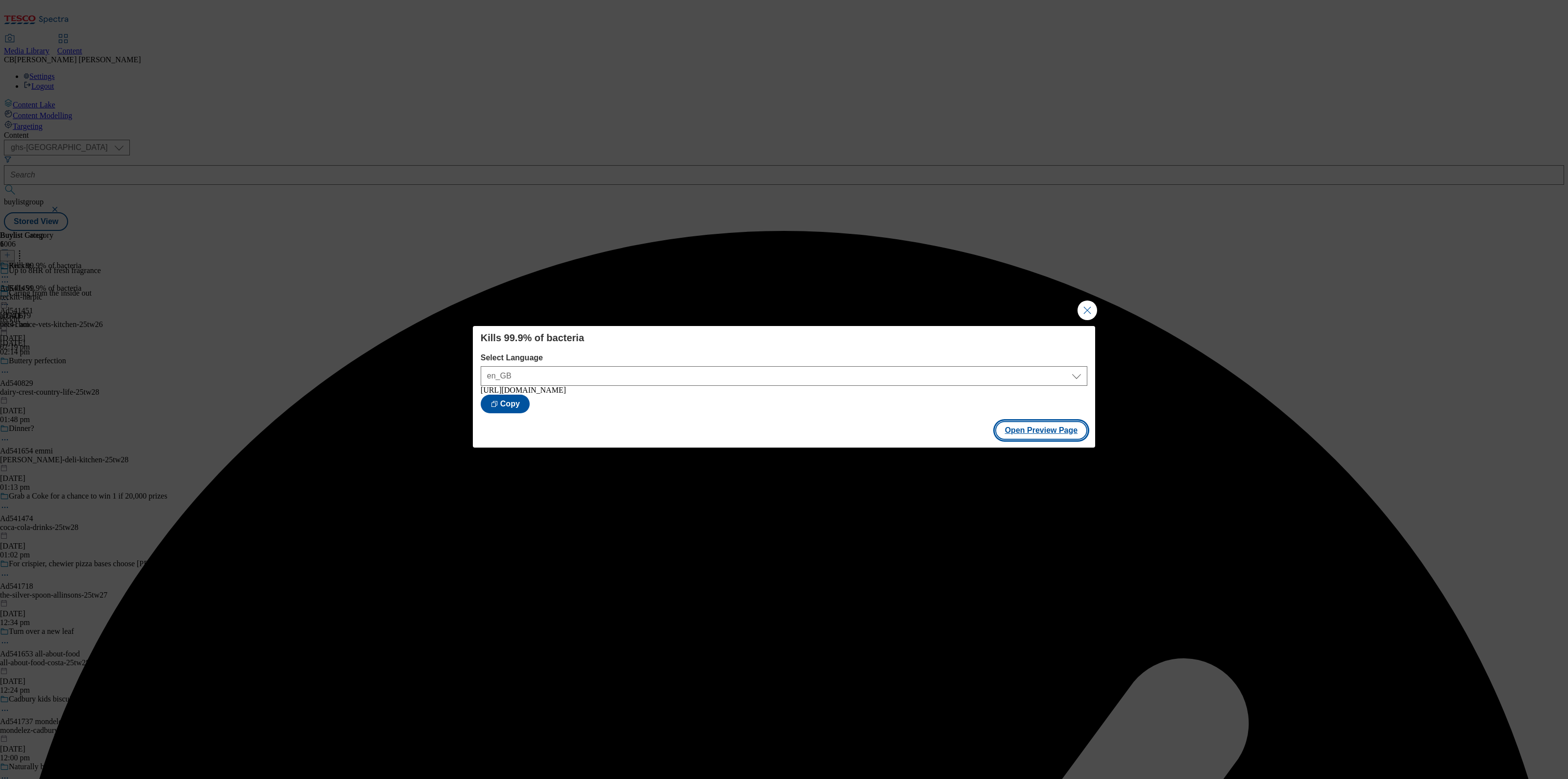
click at [1018, 428] on button "Open Preview Page" at bounding box center [1041, 430] width 93 height 19
click at [1077, 295] on div "Kills 99.9% of bacteria Select Language en_GB en_GB https://www.tesco.com/groce…" at bounding box center [784, 389] width 1568 height 779
click at [1092, 307] on button "Close Modal" at bounding box center [1087, 310] width 19 height 19
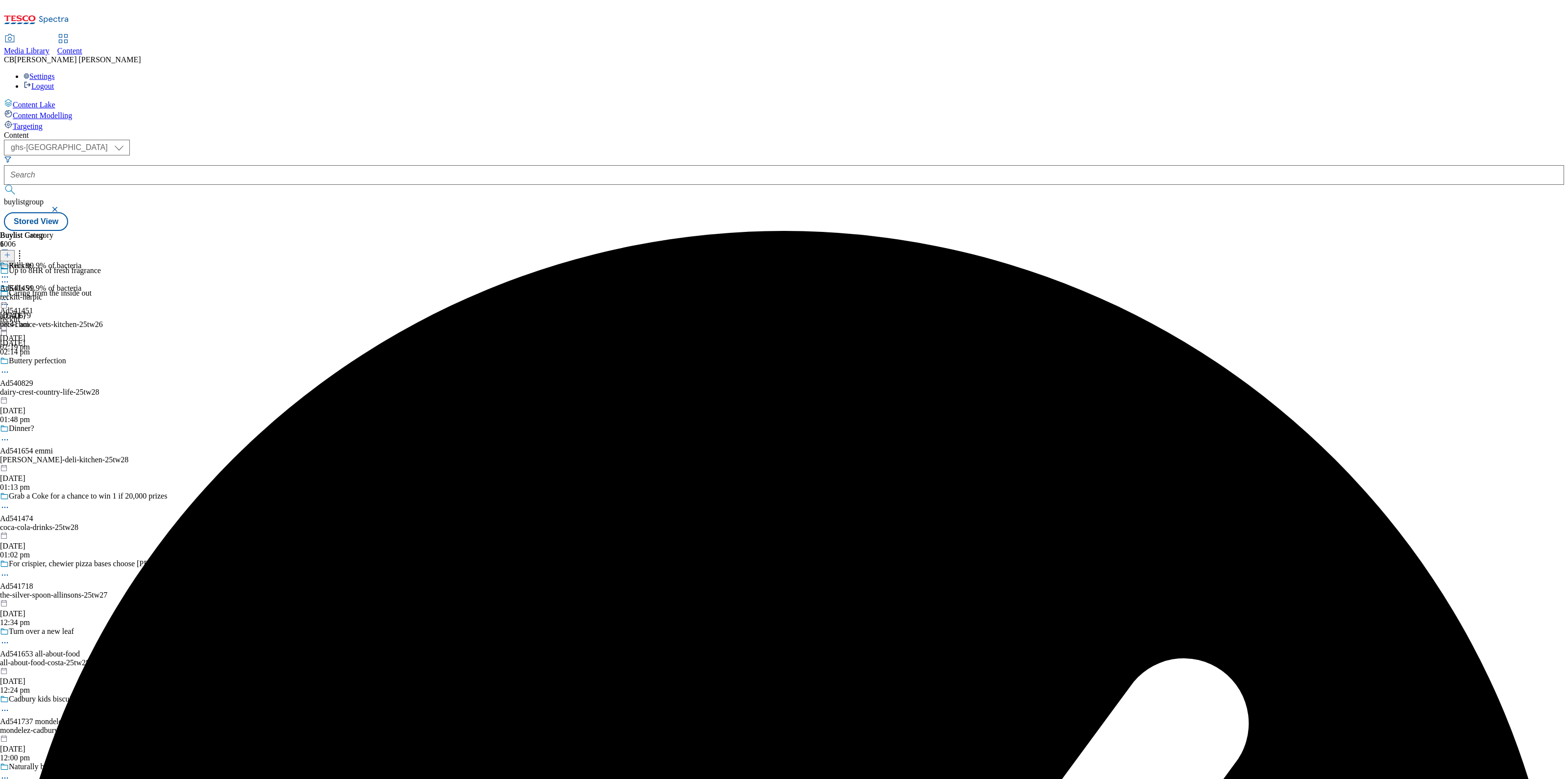
click at [9, 299] on circle at bounding box center [7, 300] width 1 height 1
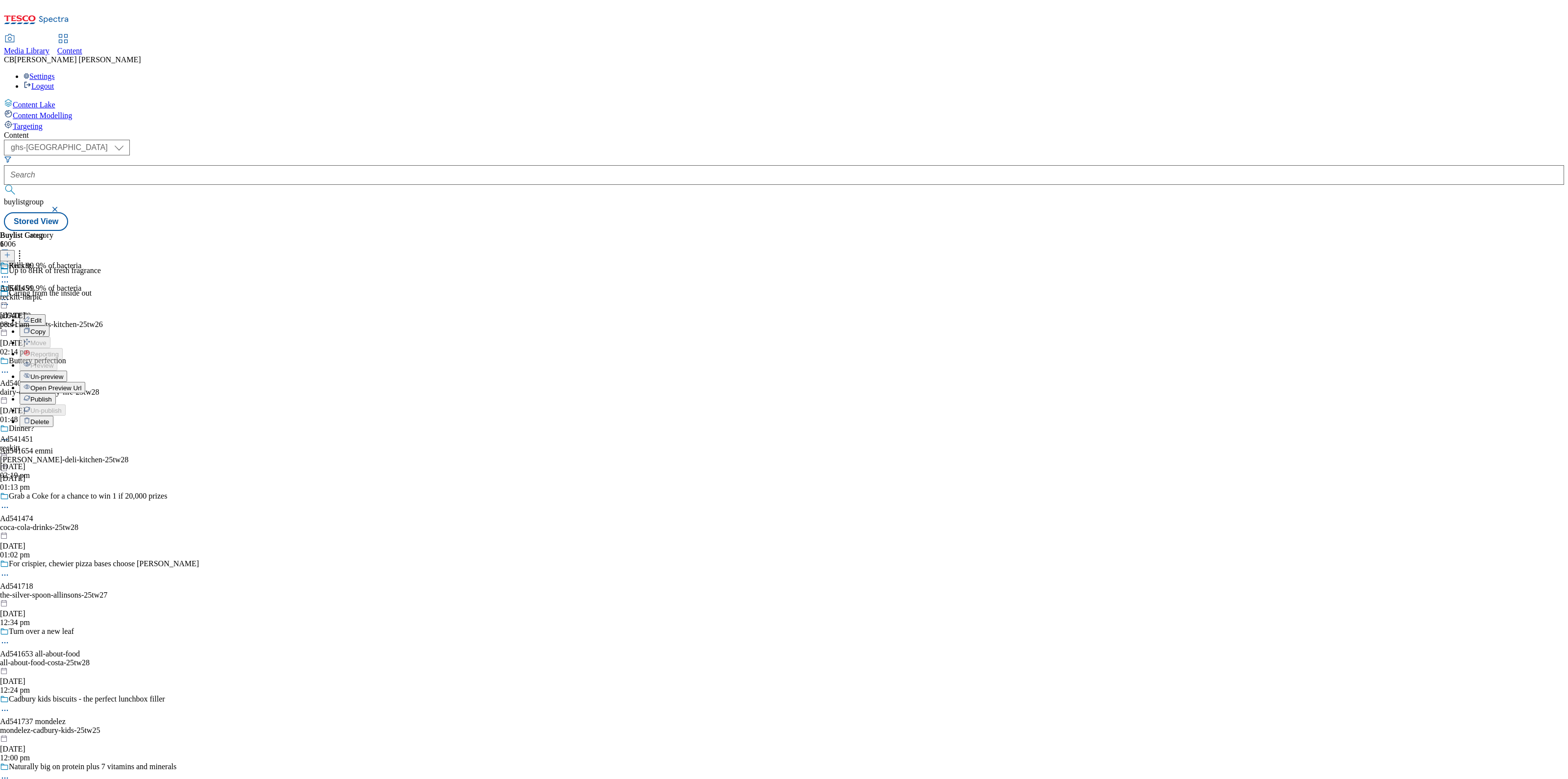
click at [52, 396] on span "Publish" at bounding box center [41, 400] width 21 height 7
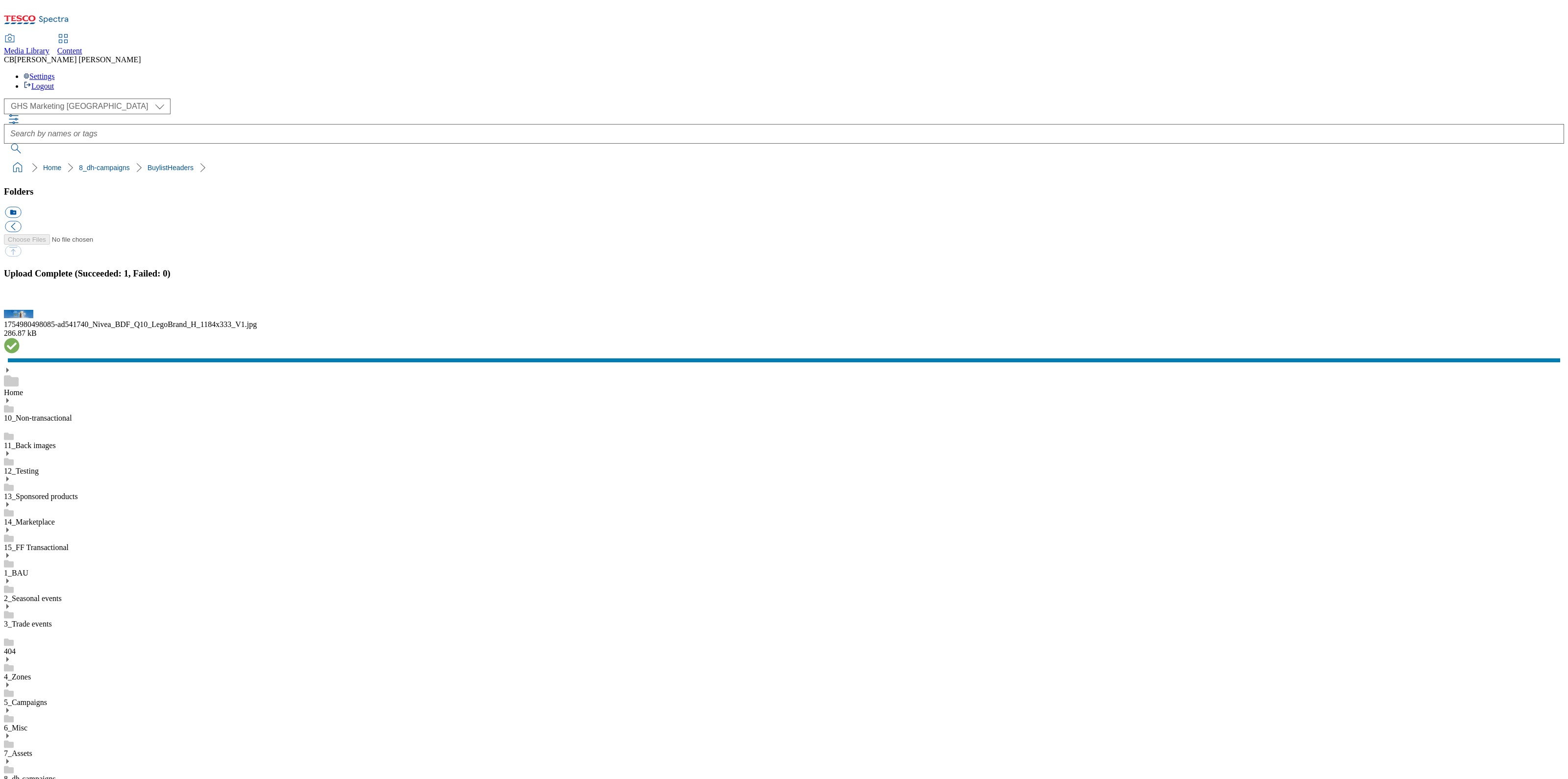
scroll to position [1, 0]
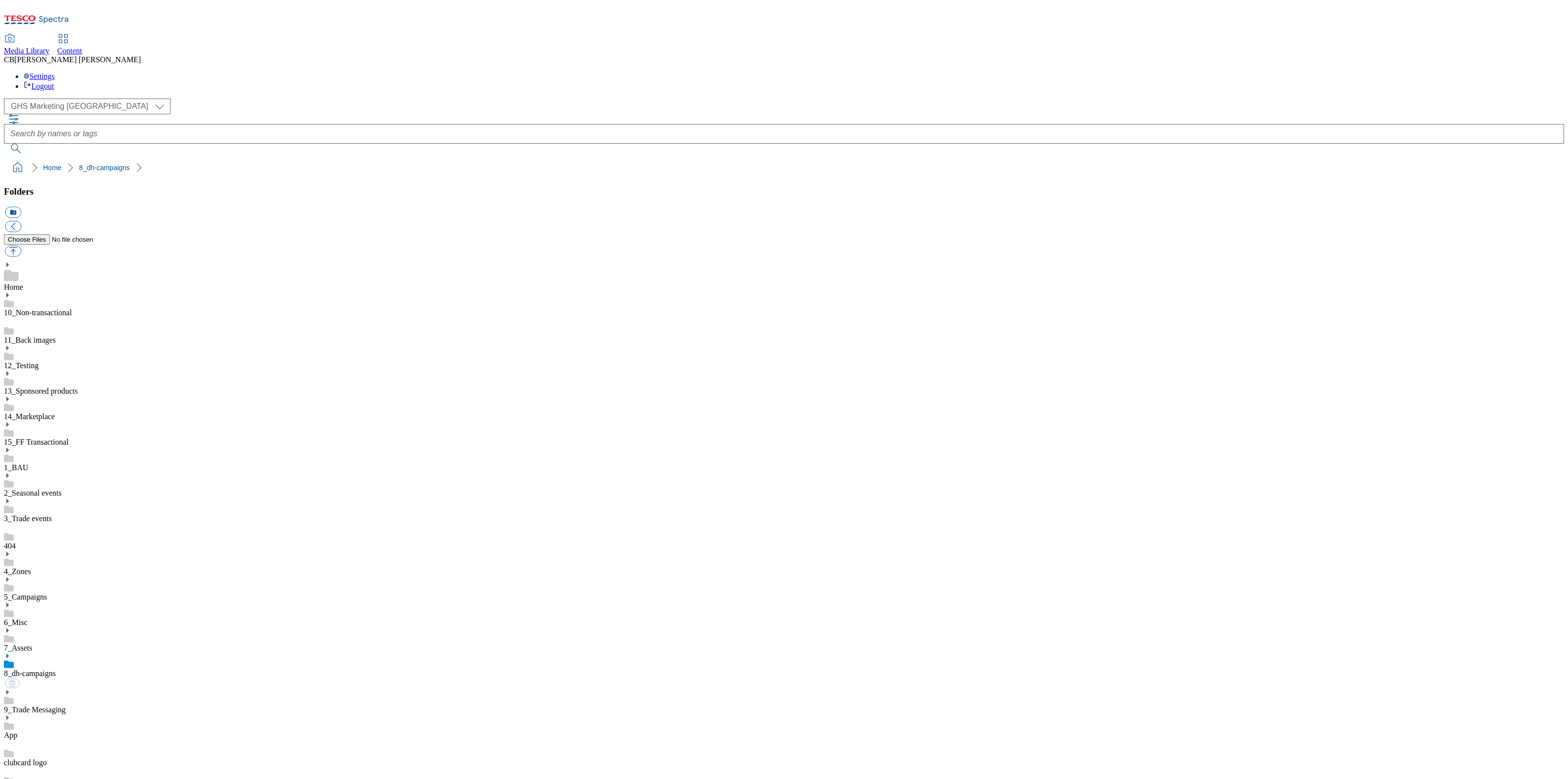
scroll to position [1, 0]
click at [11, 652] on icon at bounding box center [7, 655] width 7 height 7
click at [52, 761] on link "BuylistHeaders" at bounding box center [28, 765] width 49 height 9
click at [21, 245] on button "button" at bounding box center [13, 251] width 16 height 12
type input "C:\fakepath\1754287507603-ad541419_Rennie_LegoBrand_H_1184x333_V1 (1).jpg"
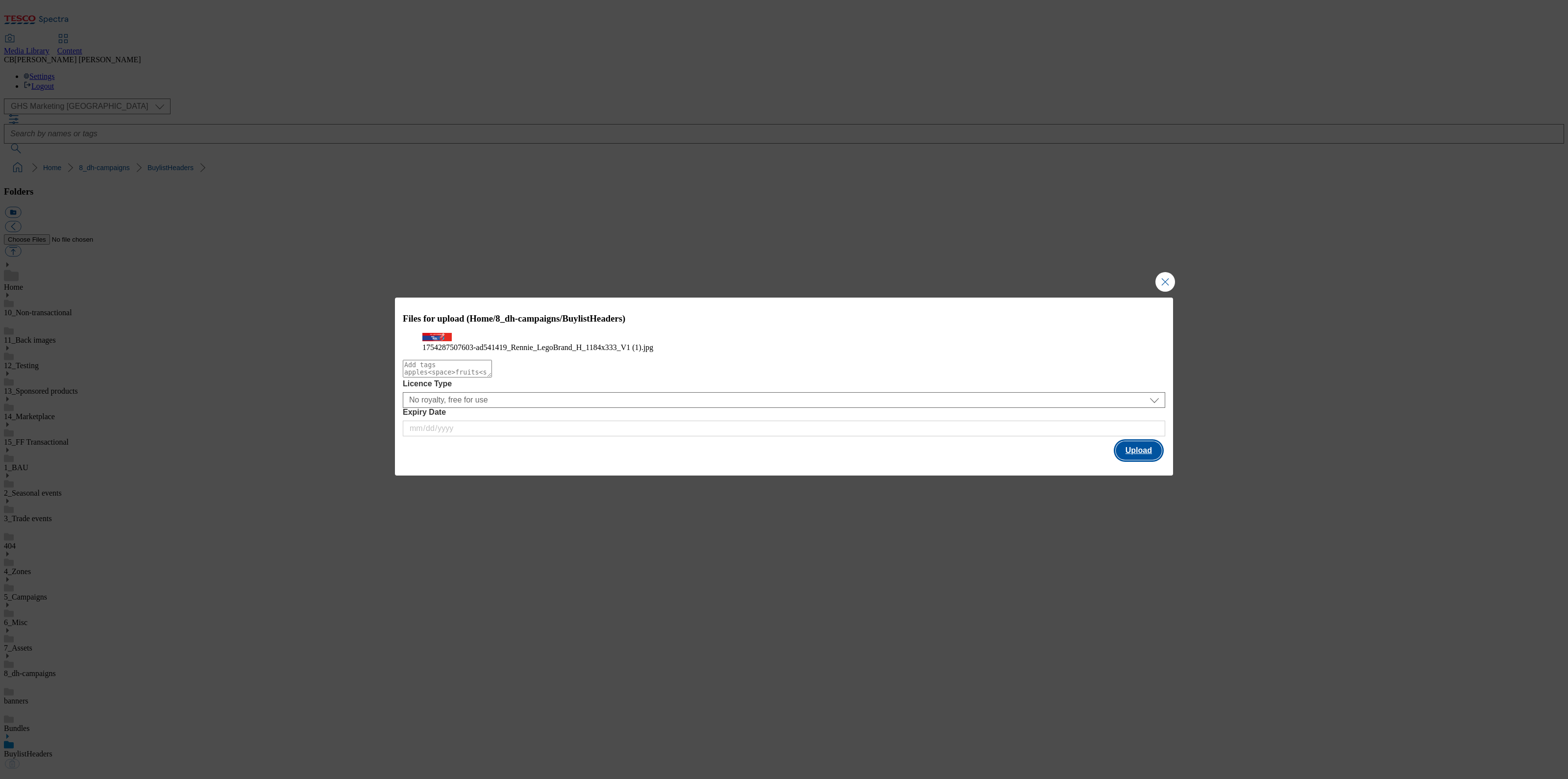
click at [1135, 460] on button "Upload" at bounding box center [1139, 450] width 46 height 19
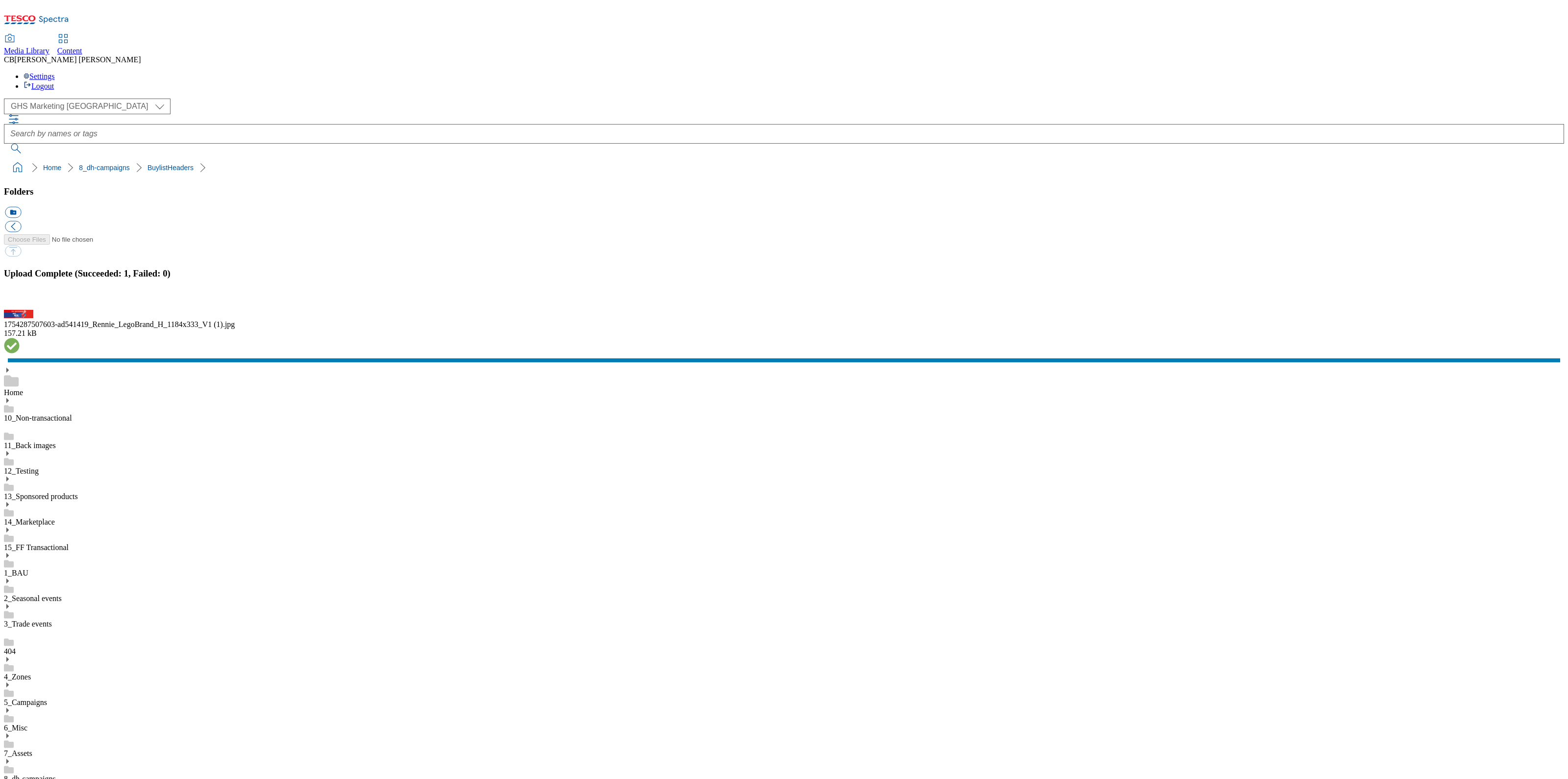
click at [19, 309] on button "button" at bounding box center [12, 304] width 15 height 9
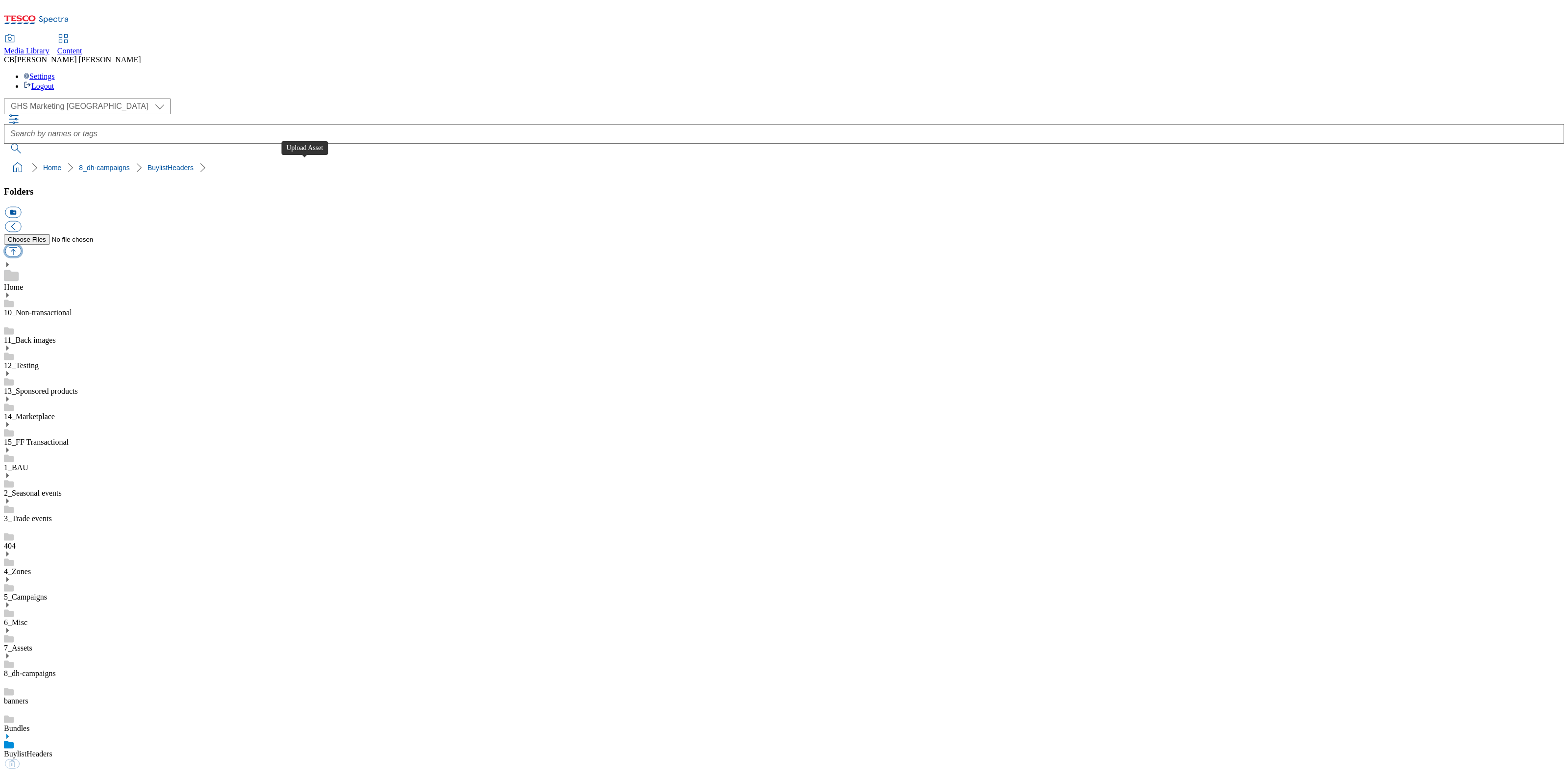
click at [21, 245] on button "button" at bounding box center [13, 251] width 16 height 12
type input "C:\fakepath\1755183734816-ad541451_Harpic_LegoBrand_H_1184x333_V1.jpg"
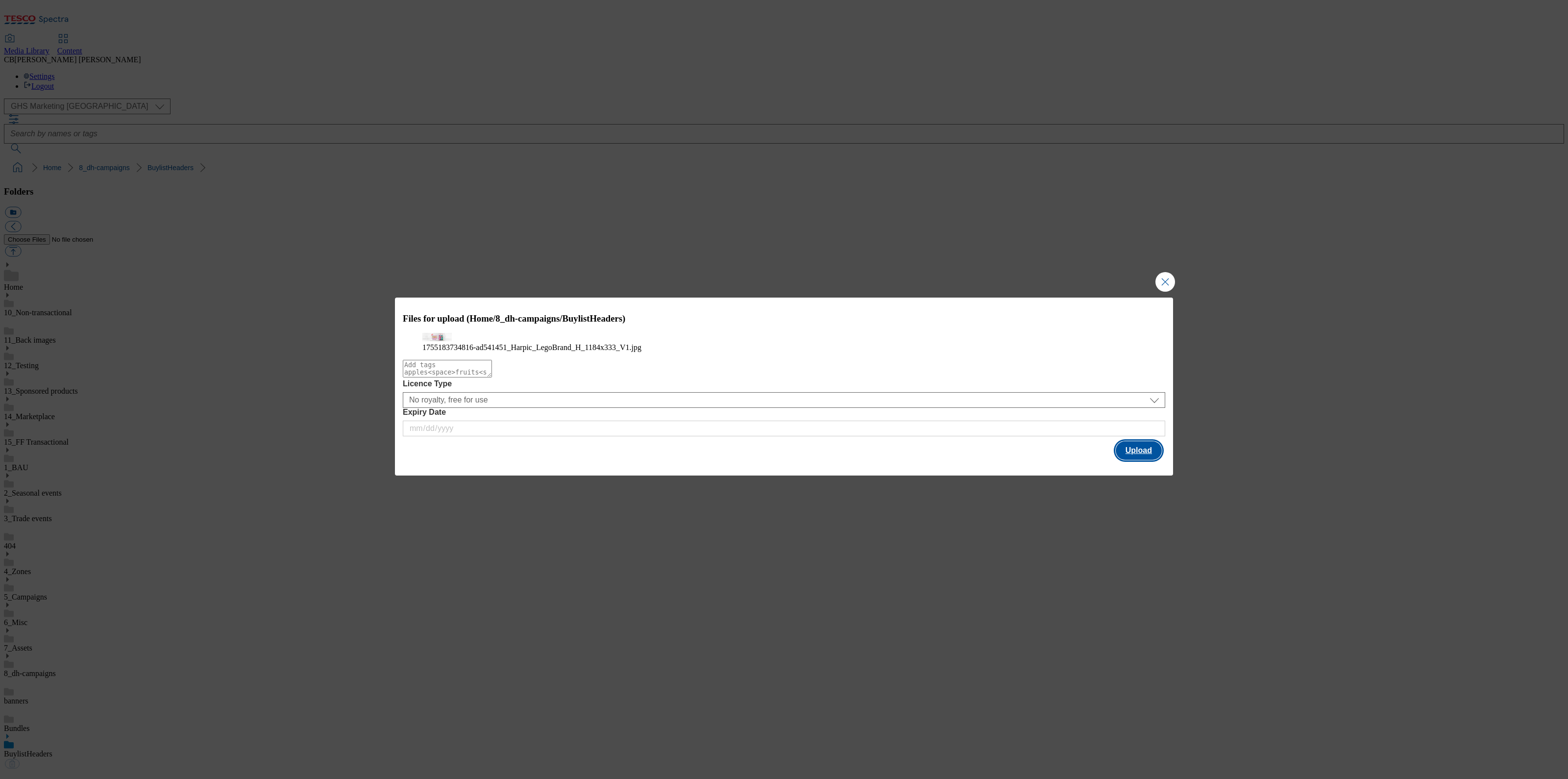
click at [1137, 460] on button "Upload" at bounding box center [1139, 450] width 46 height 19
